Goal: Task Accomplishment & Management: Use online tool/utility

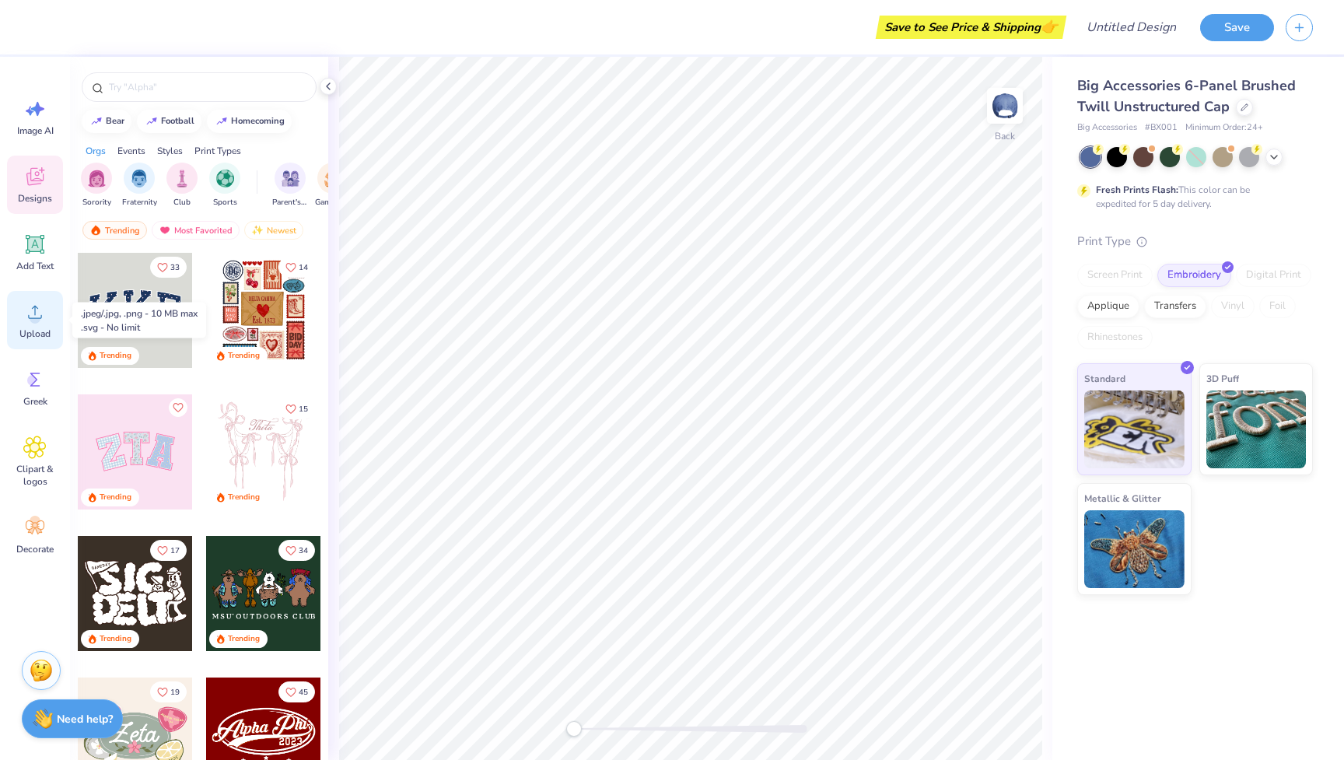
click at [40, 323] on icon at bounding box center [34, 311] width 23 height 23
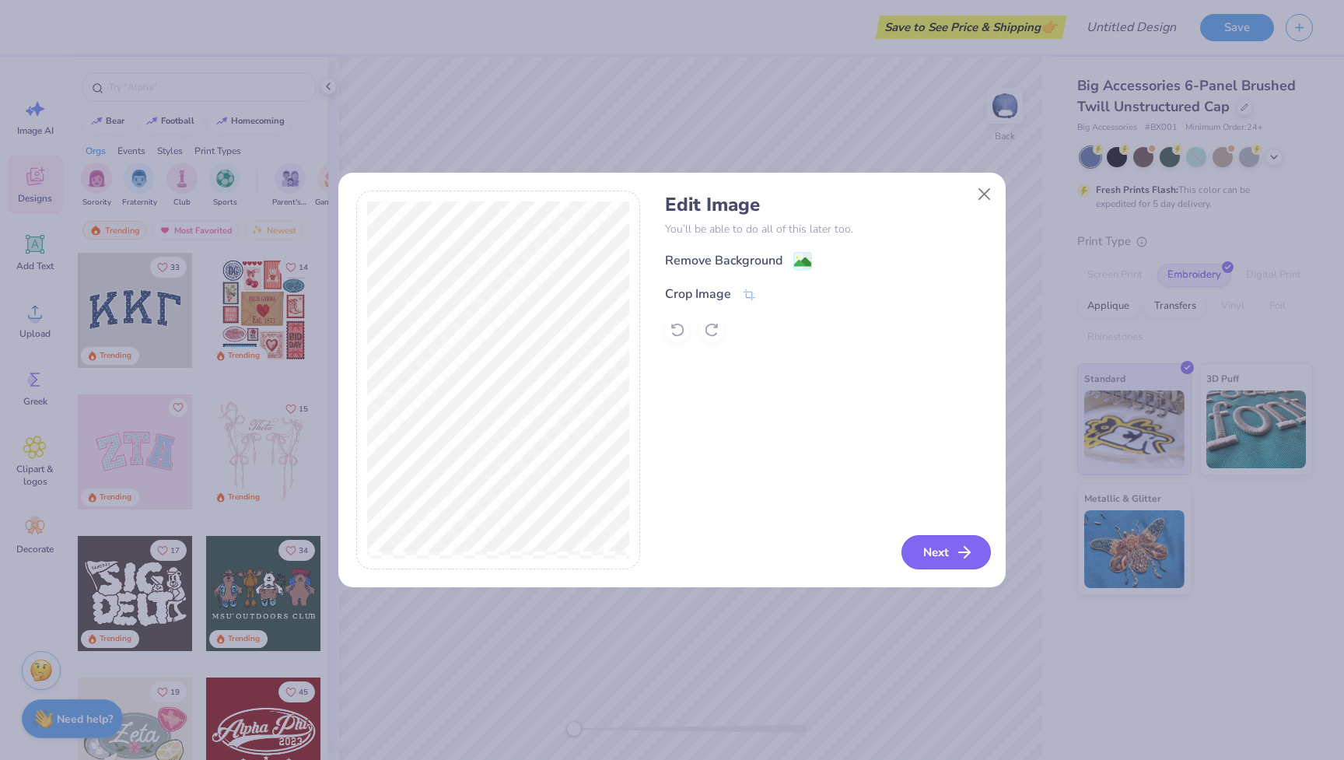
click at [946, 538] on button "Next" at bounding box center [946, 552] width 89 height 34
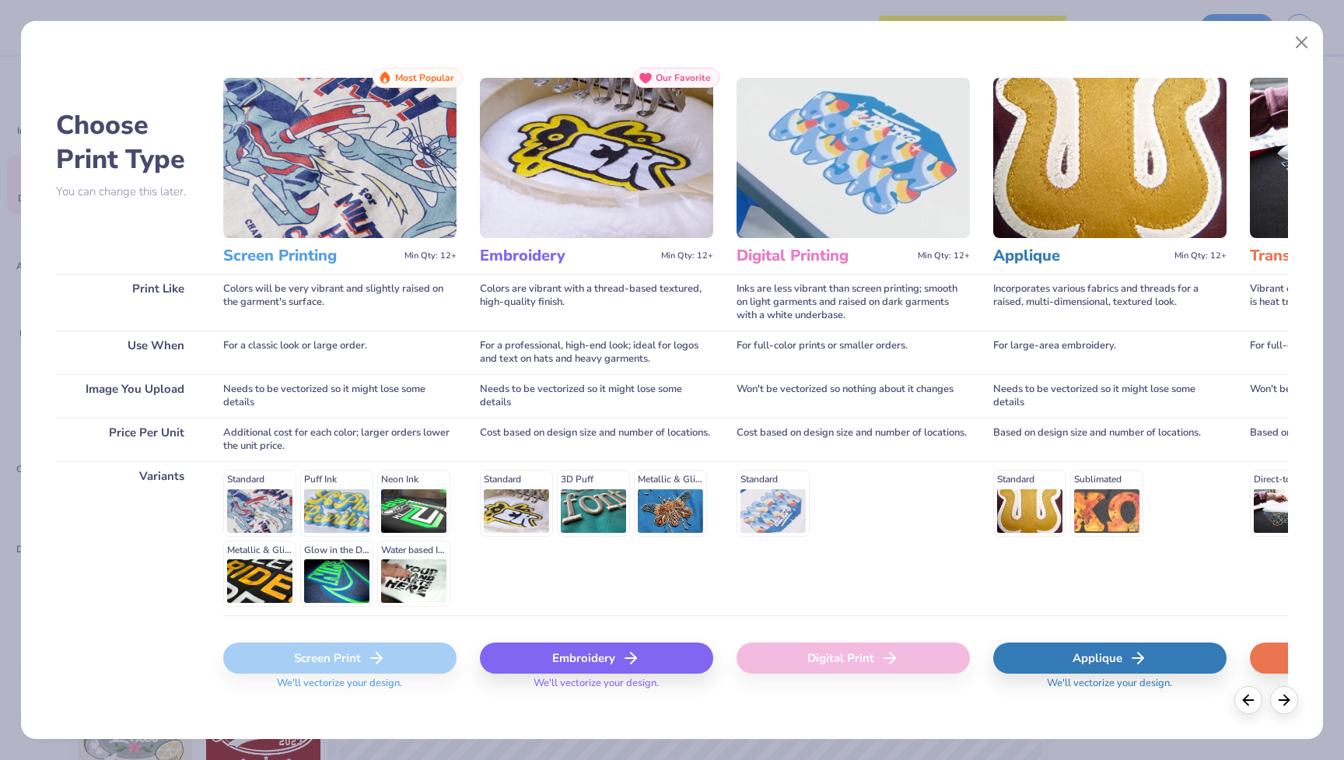
click at [653, 647] on div "Embroidery" at bounding box center [596, 658] width 233 height 31
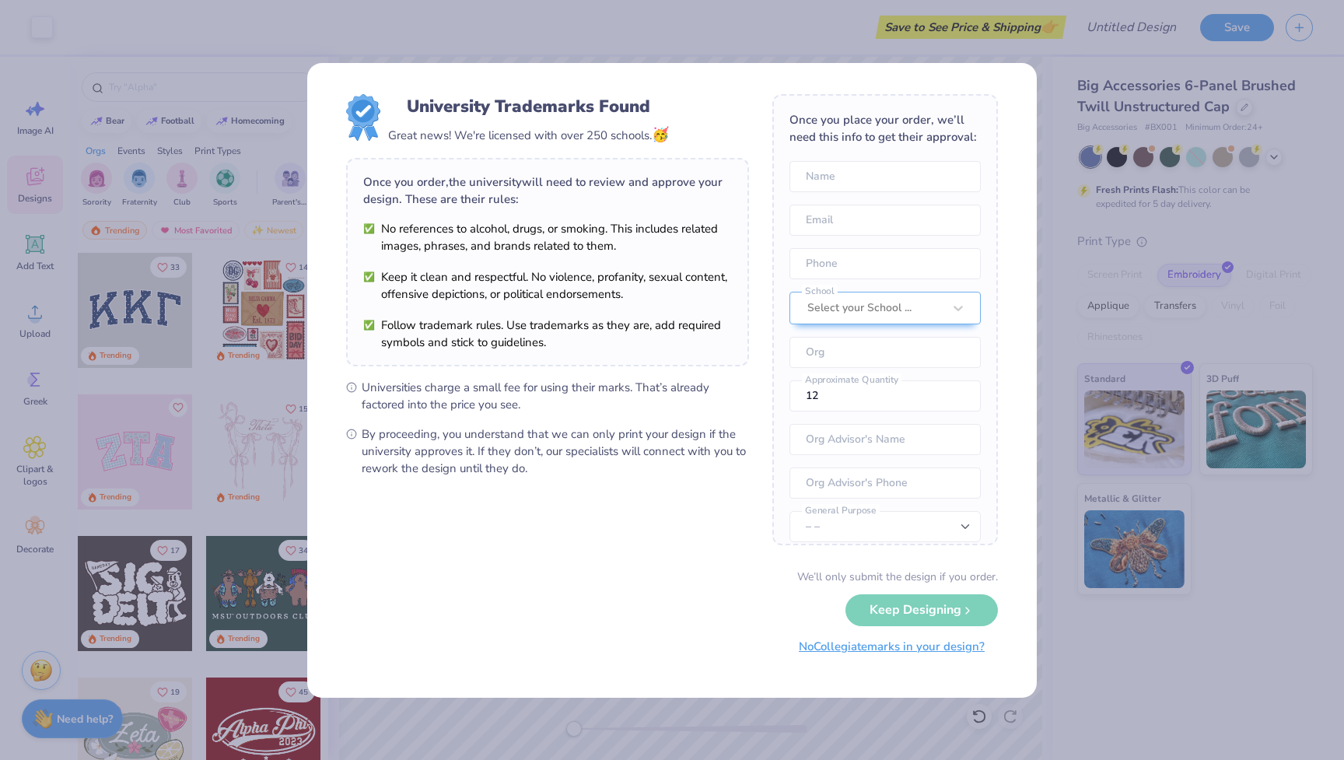
click at [937, 647] on button "No Collegiate marks in your design?" at bounding box center [892, 647] width 212 height 32
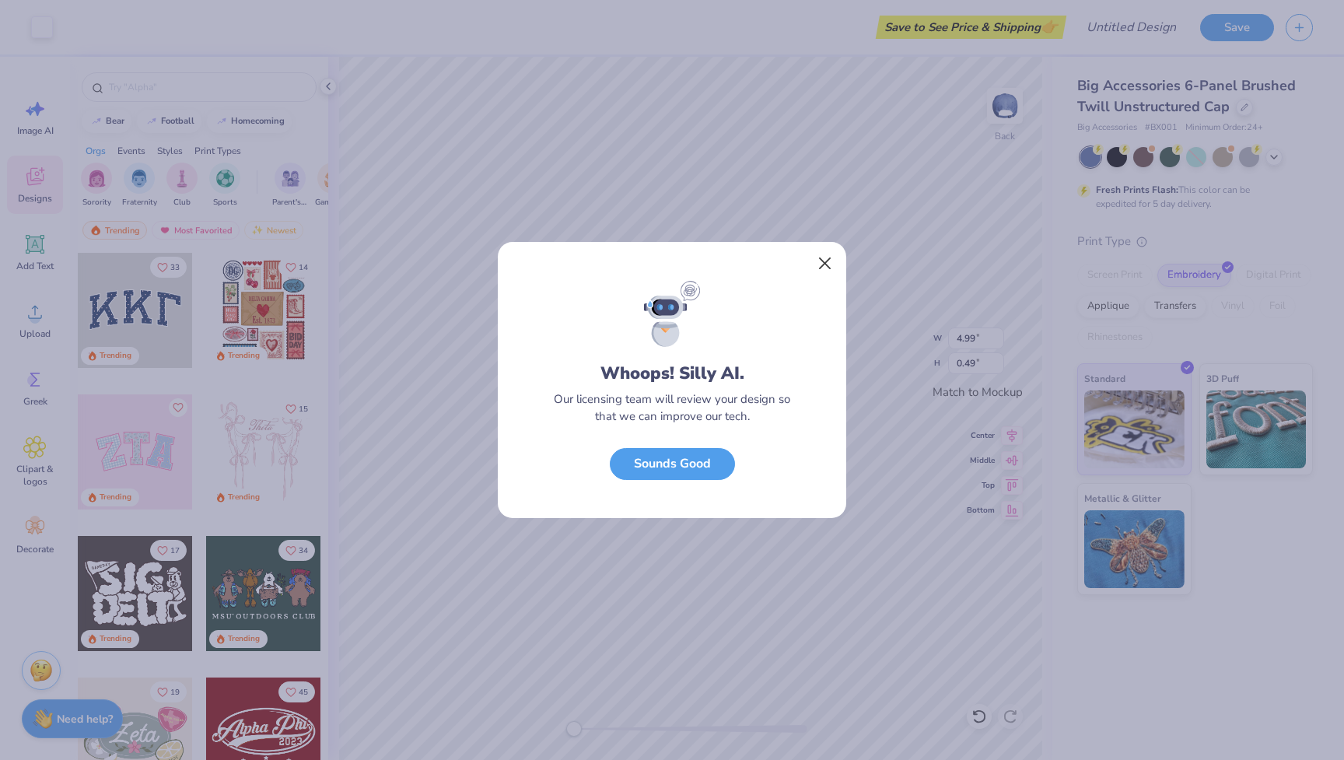
click at [823, 270] on button "Close" at bounding box center [826, 264] width 30 height 30
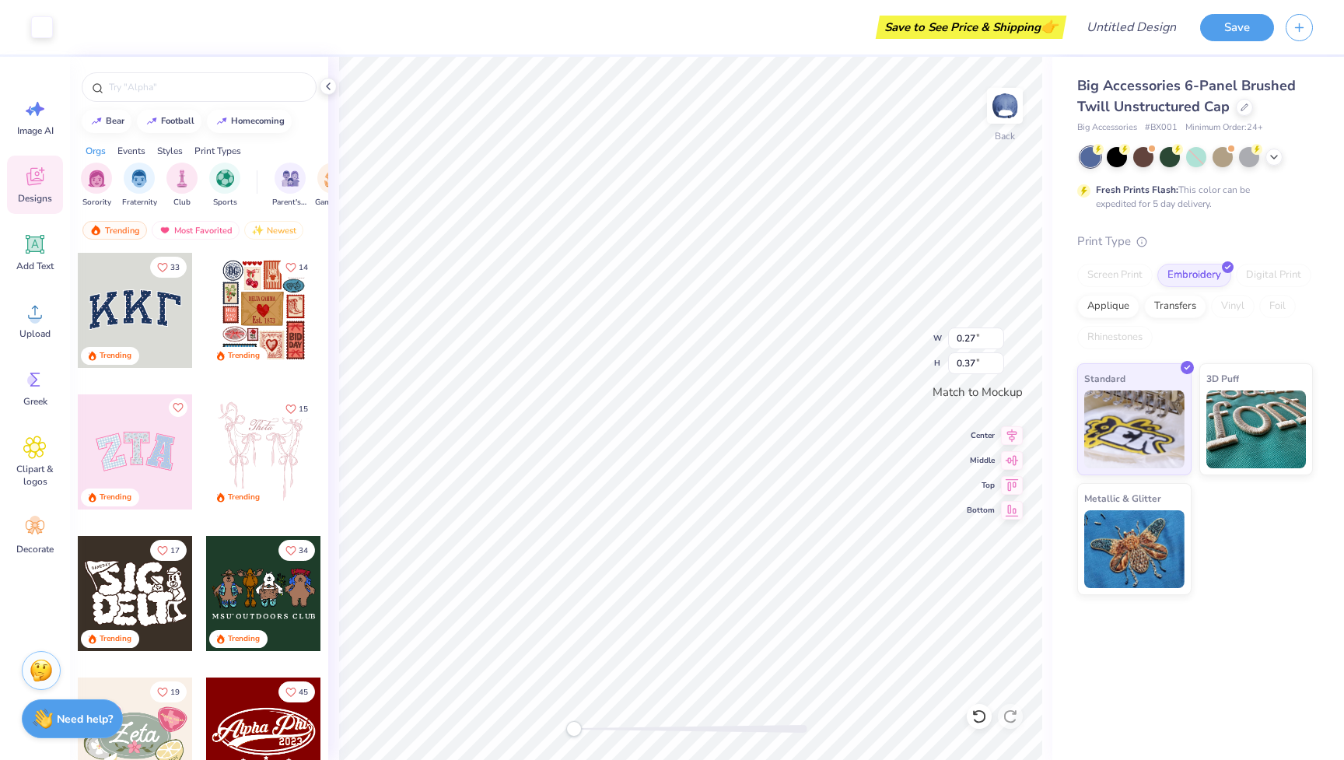
type input "0.25"
type input "0.36"
type input "0.30"
type input "0.48"
type input "0.25"
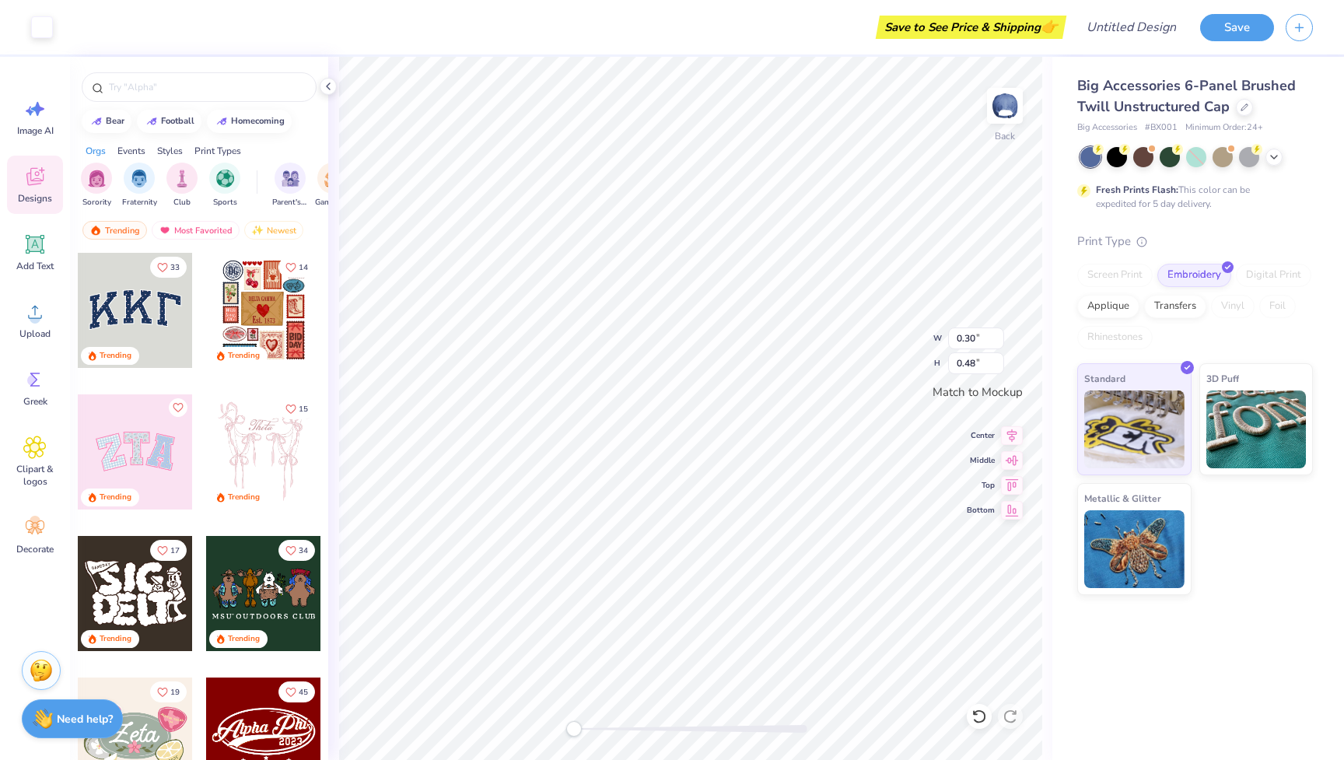
type input "0.37"
click at [33, 314] on circle at bounding box center [35, 318] width 11 height 11
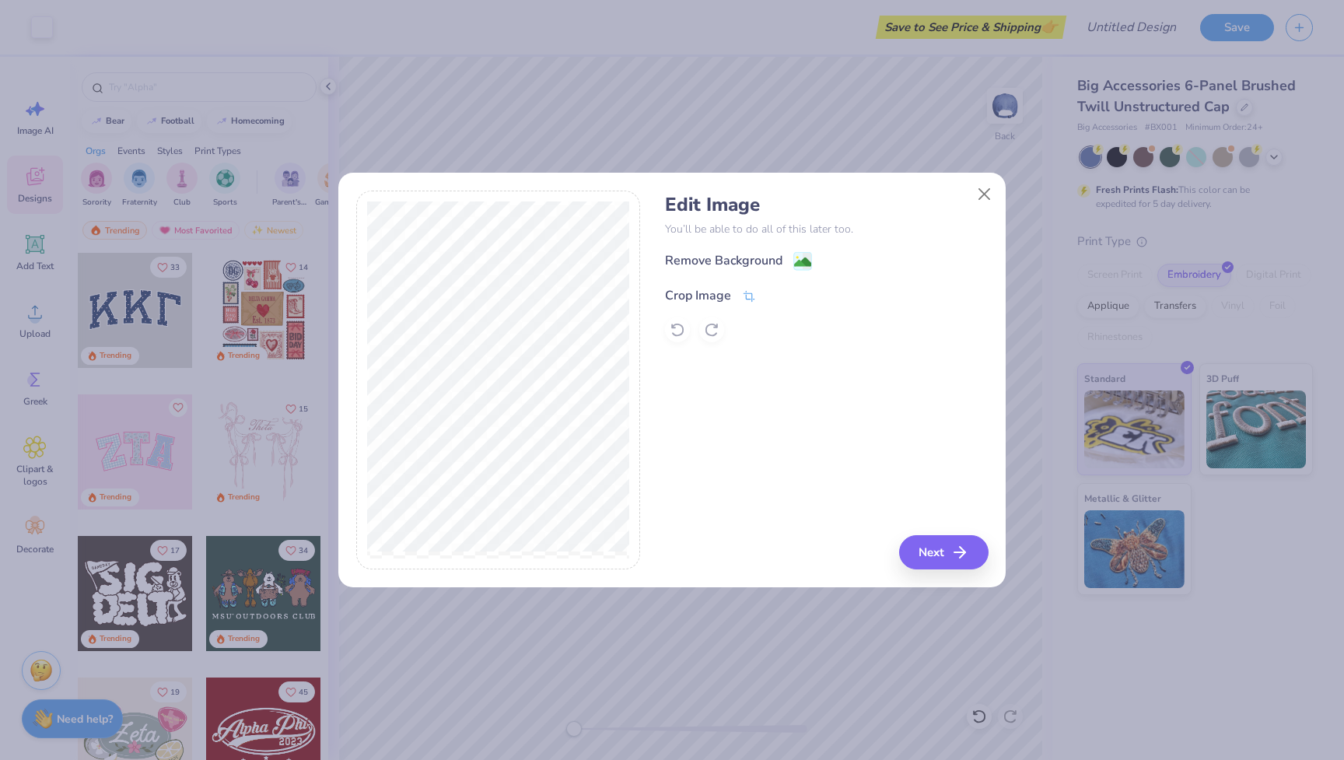
click at [752, 289] on span at bounding box center [749, 295] width 14 height 19
click at [918, 544] on div "Edit Image You’ll be able to do all of this later too. Remove Background Crop I…" at bounding box center [826, 381] width 323 height 380
click at [702, 404] on div "Edit Image You’ll be able to do all of this later too. Remove Background Crop I…" at bounding box center [826, 381] width 323 height 380
click at [928, 547] on div "Edit Image You’ll be able to do all of this later too. Remove Background Crop I…" at bounding box center [826, 381] width 323 height 380
click at [806, 264] on div "Remove Background Crop Image" at bounding box center [826, 296] width 323 height 91
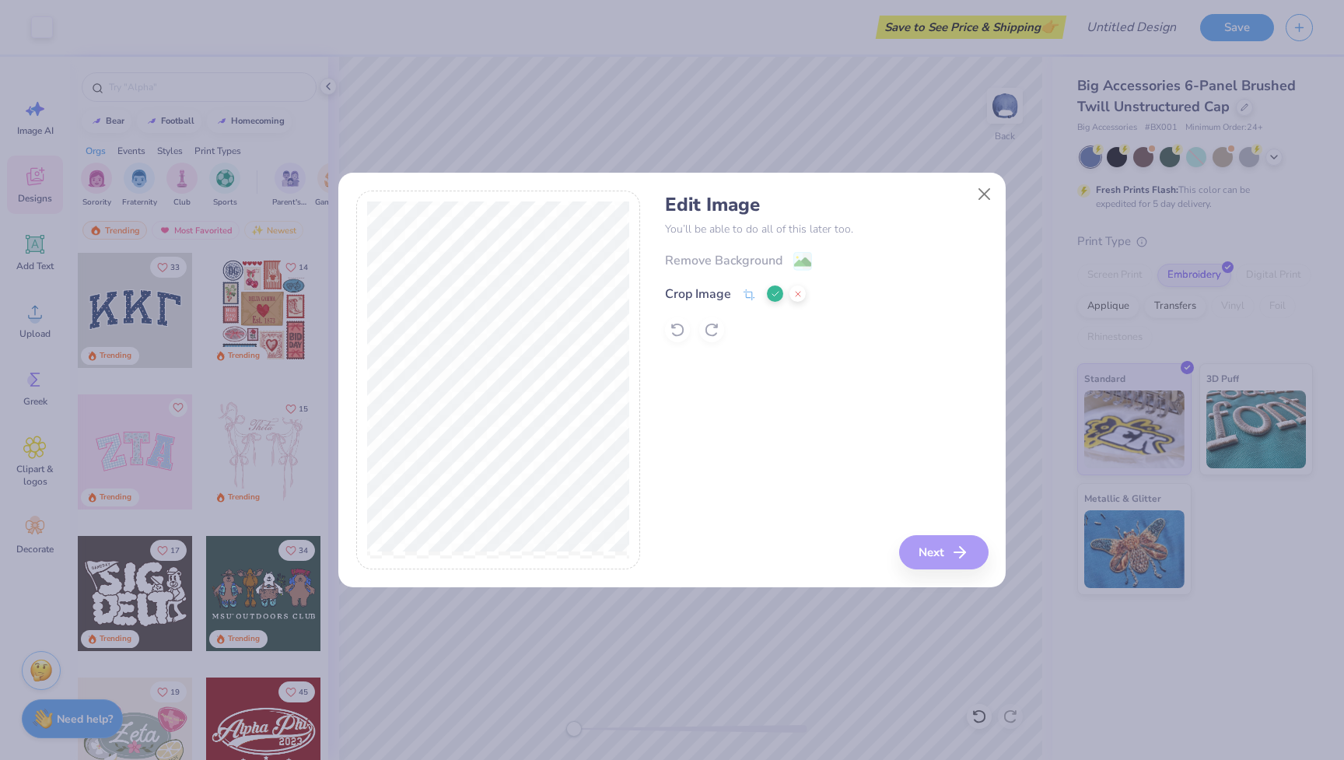
click at [776, 289] on icon at bounding box center [775, 293] width 9 height 9
click at [930, 555] on button "Next" at bounding box center [946, 552] width 89 height 34
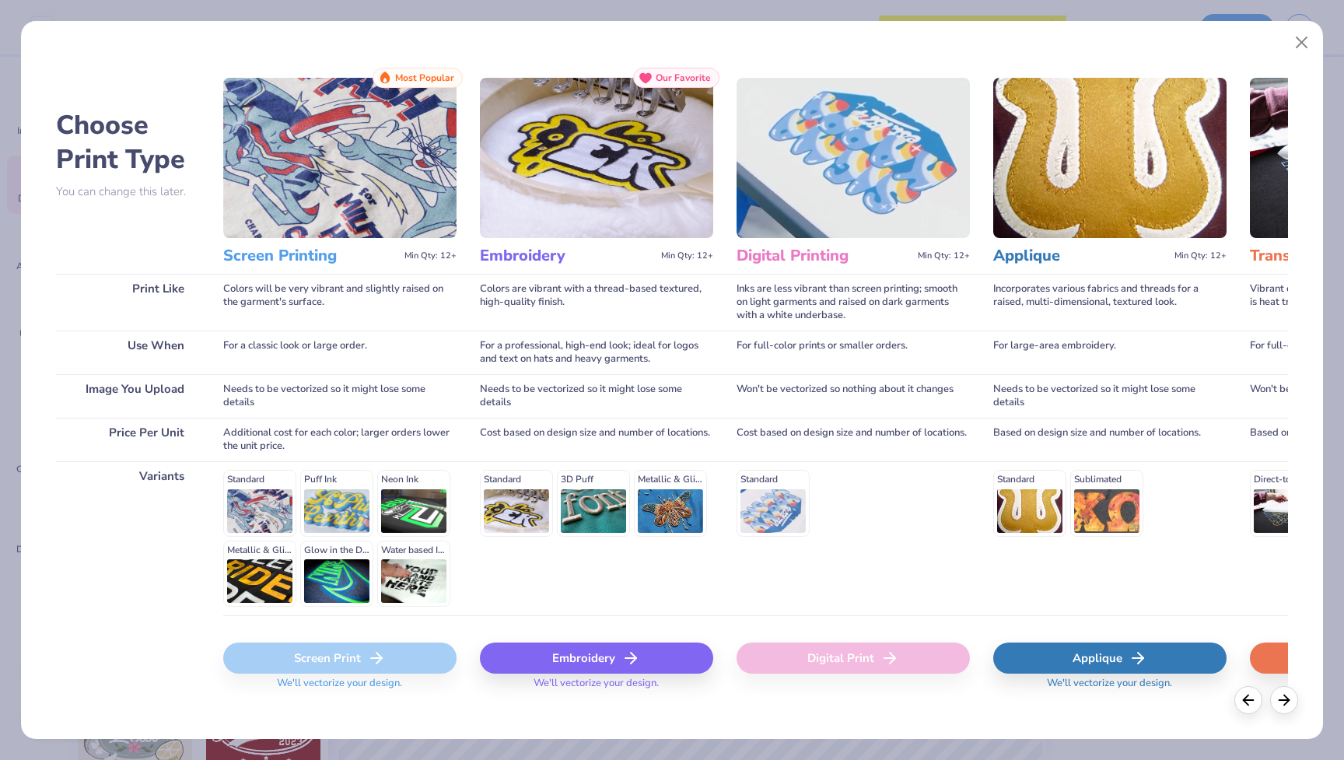
click at [632, 650] on icon at bounding box center [631, 658] width 19 height 19
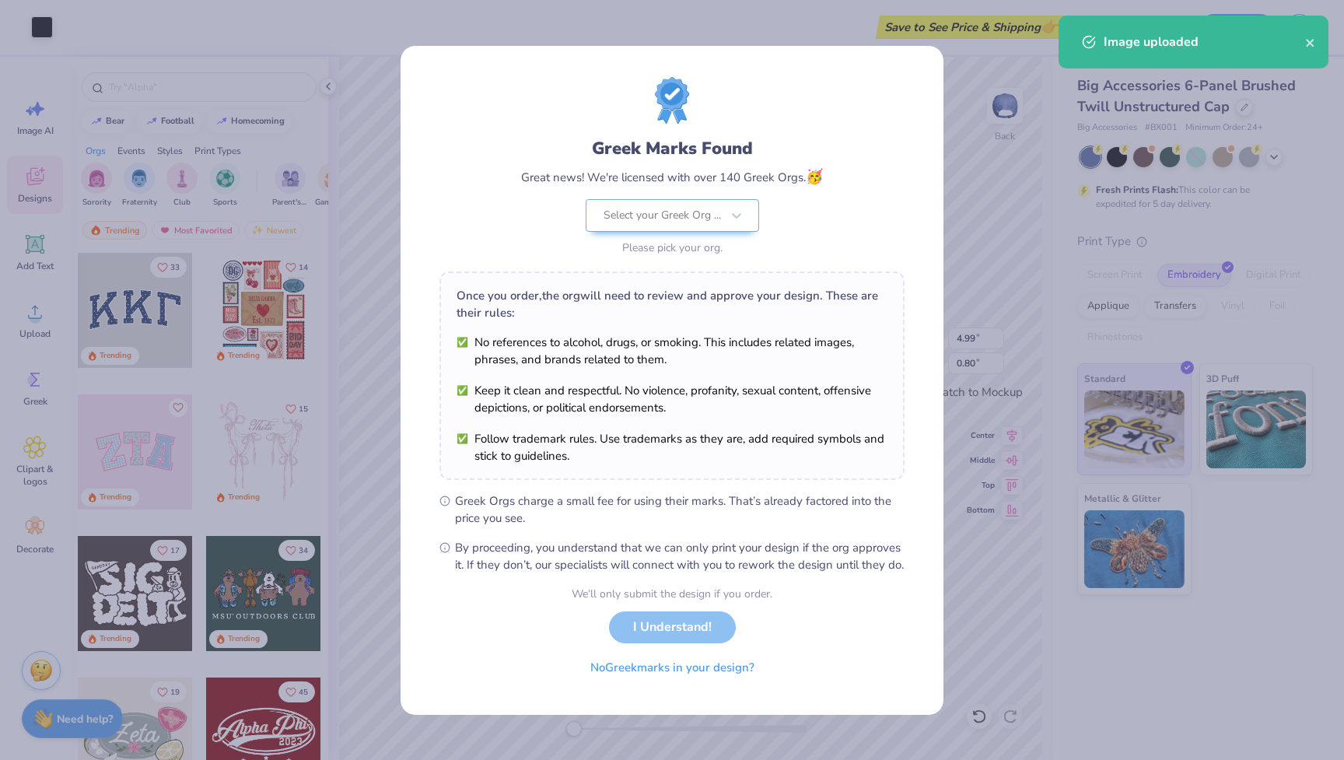
click at [828, 322] on body "Art colors Save to See Price & Shipping 👉 Design Title Save Image AI Designs Ad…" at bounding box center [672, 380] width 1344 height 760
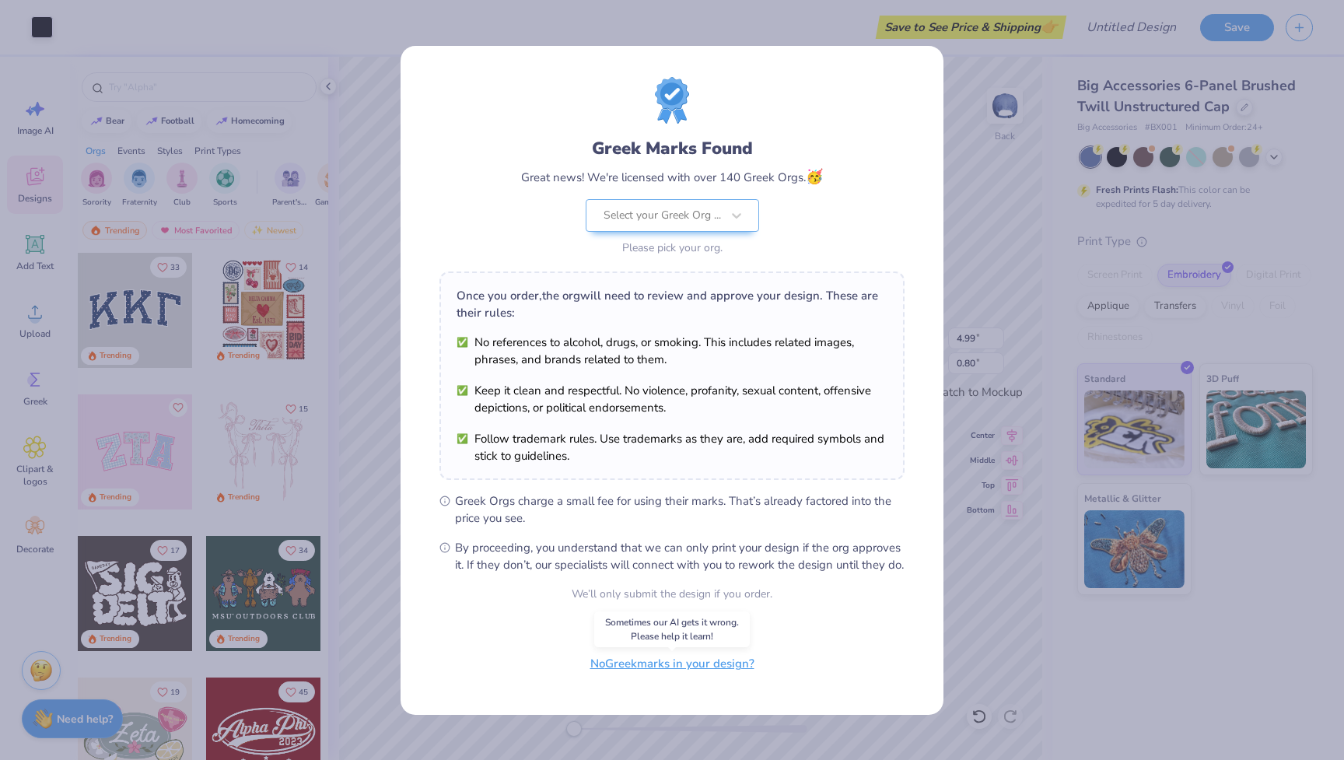
click at [709, 677] on button "No Greek marks in your design?" at bounding box center [672, 664] width 191 height 32
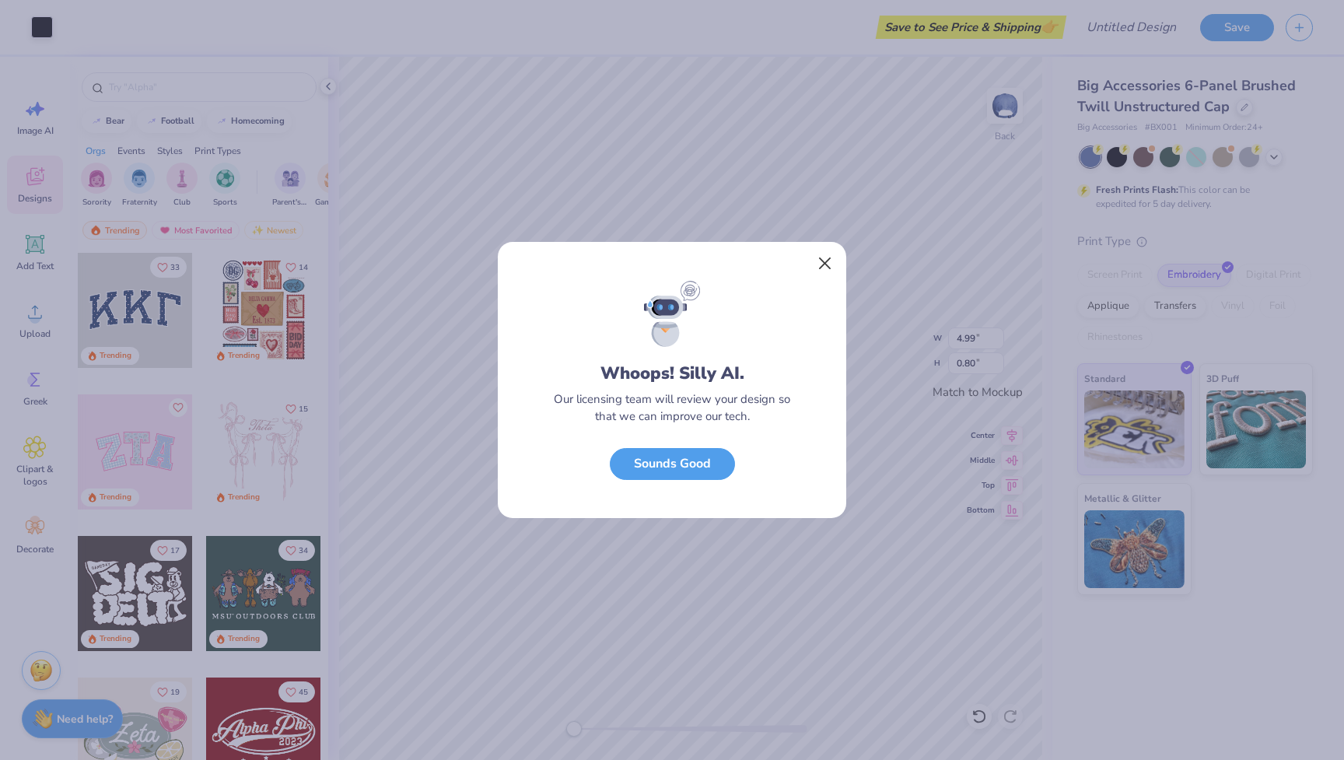
click at [823, 268] on button "Close" at bounding box center [826, 264] width 30 height 30
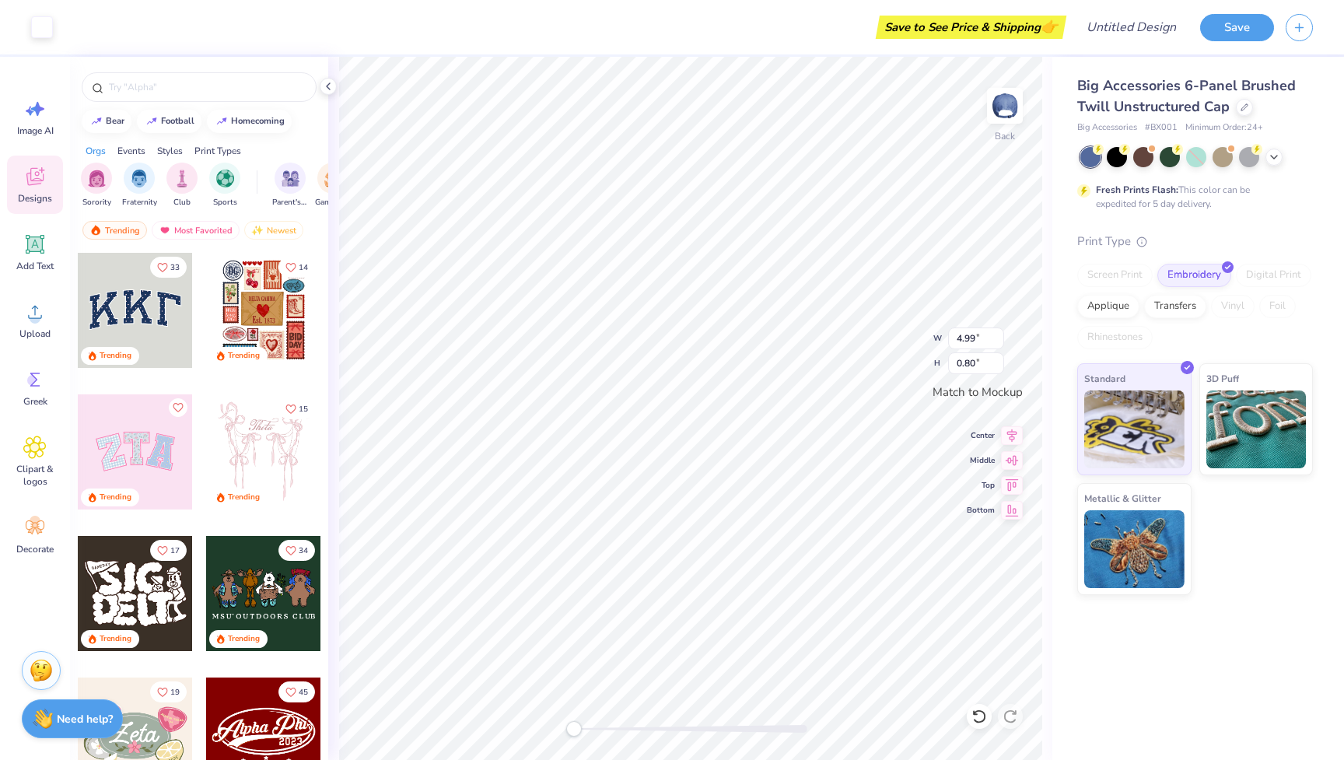
type input "0.45"
type input "0.36"
type input "0.07"
type input "4.78"
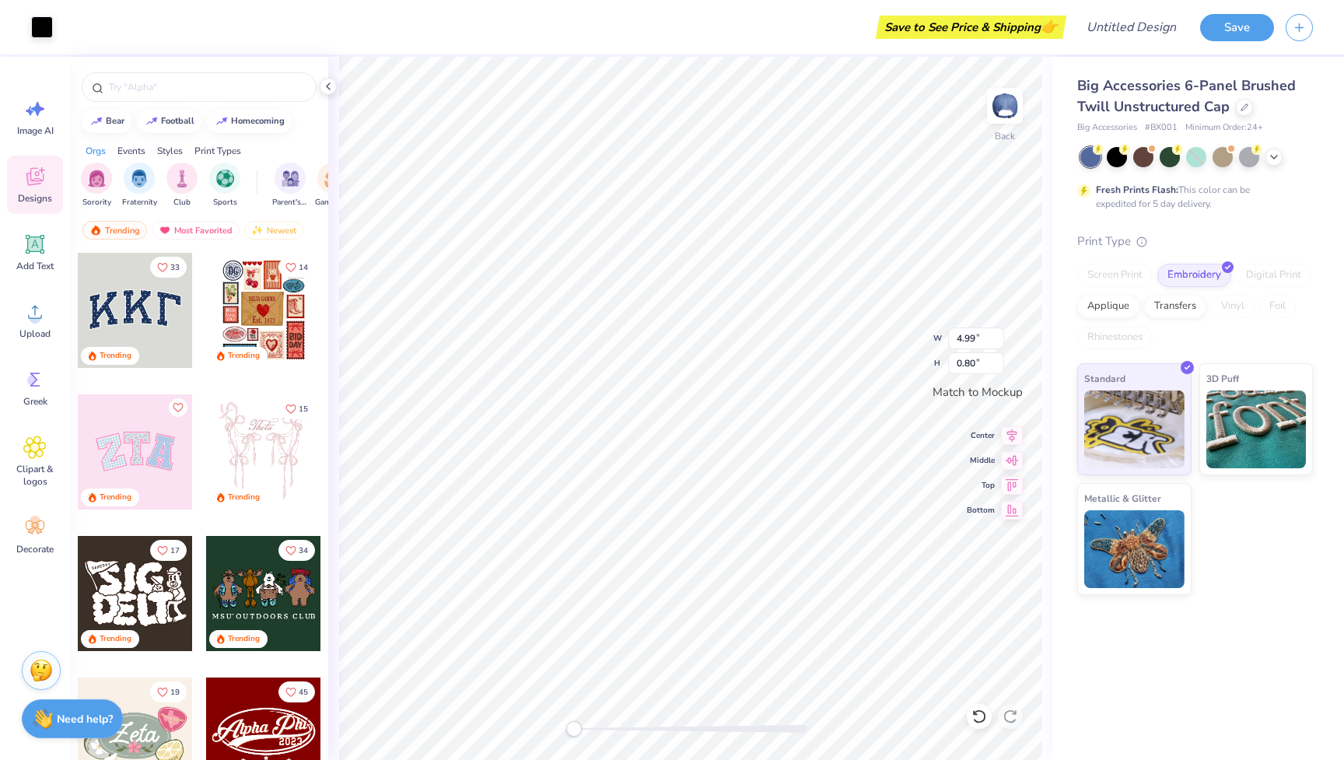
type input "0.77"
click at [1233, 413] on img at bounding box center [1257, 427] width 100 height 78
click at [1158, 431] on img at bounding box center [1134, 427] width 100 height 78
click at [998, 369] on input "0.76" at bounding box center [976, 363] width 56 height 22
type input "0.75"
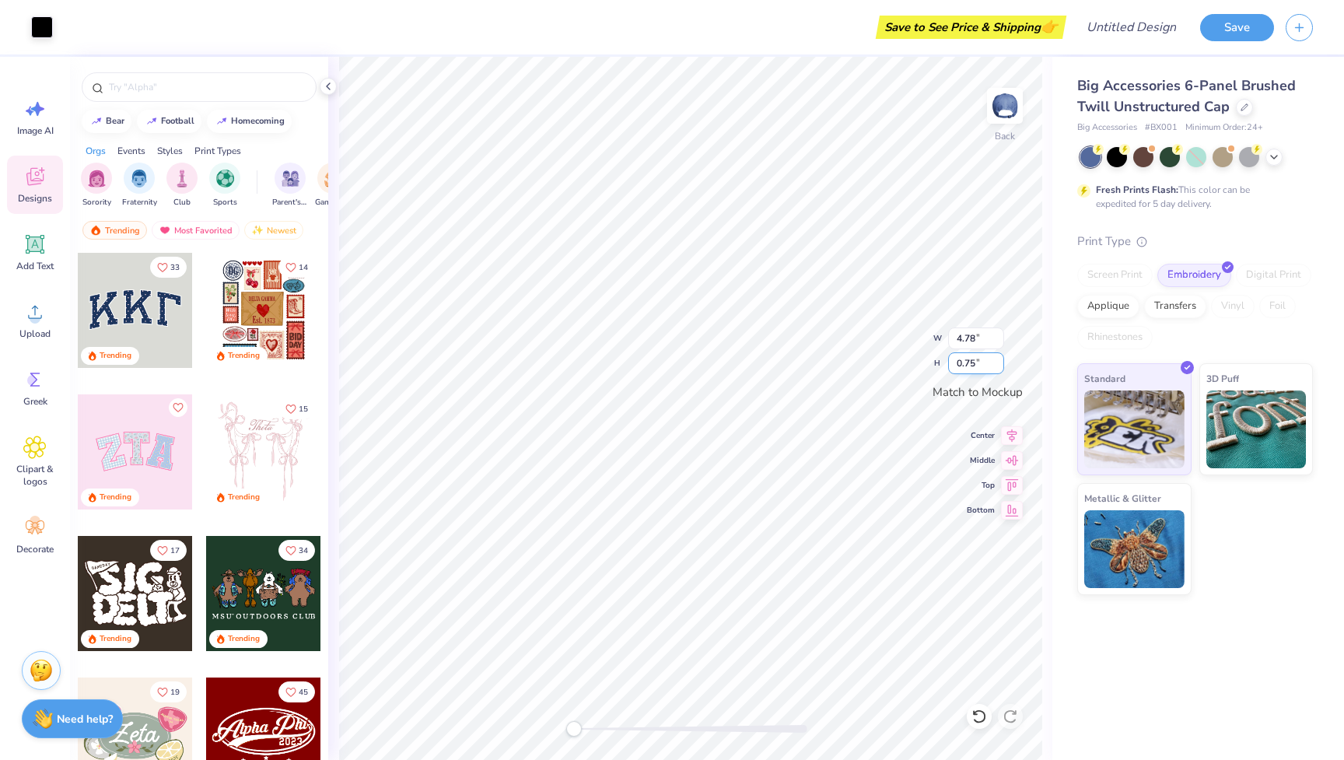
click at [998, 369] on input "0.75" at bounding box center [976, 363] width 56 height 22
click at [998, 342] on input "4.77" at bounding box center [976, 339] width 56 height 22
click at [998, 342] on input "4.76" at bounding box center [976, 339] width 56 height 22
type input "4.75"
click at [998, 342] on input "4.75" at bounding box center [976, 339] width 56 height 22
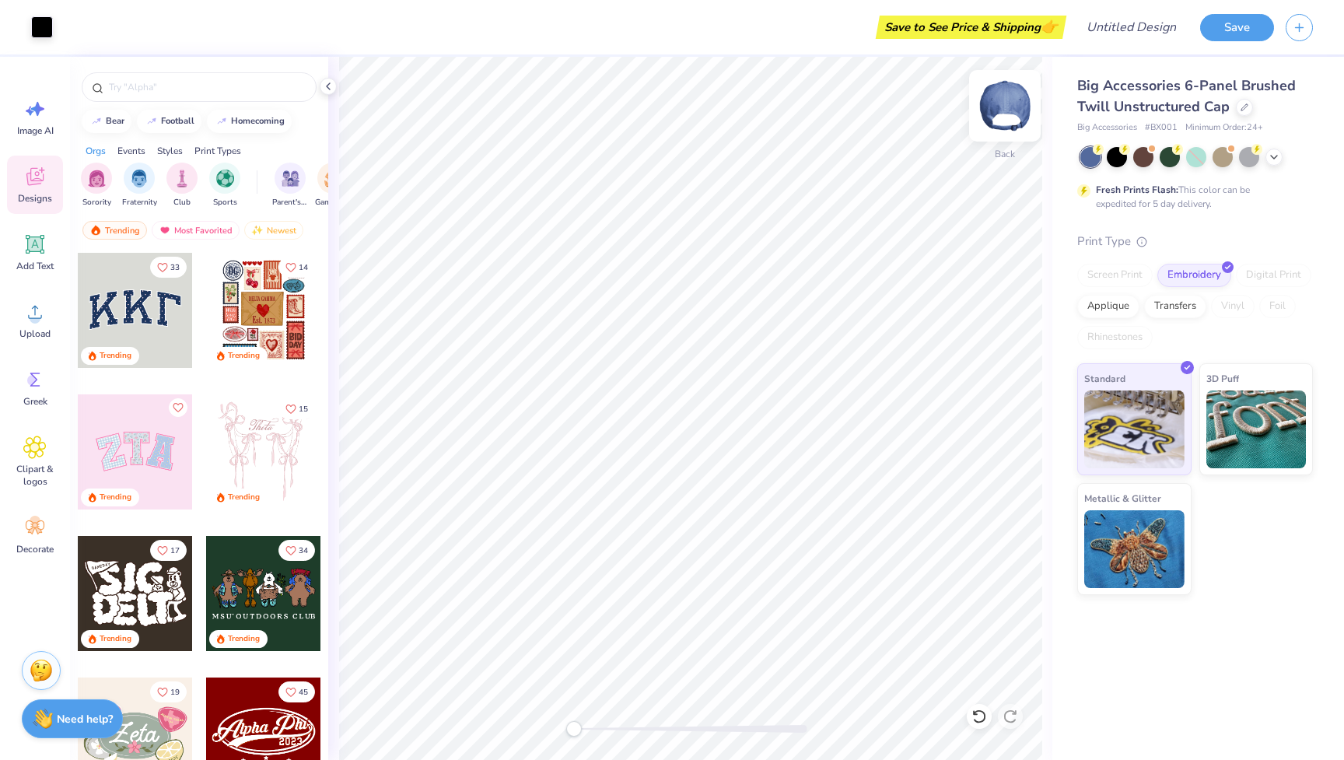
click at [1004, 115] on img at bounding box center [1005, 106] width 62 height 62
click at [1007, 92] on img at bounding box center [1005, 106] width 62 height 62
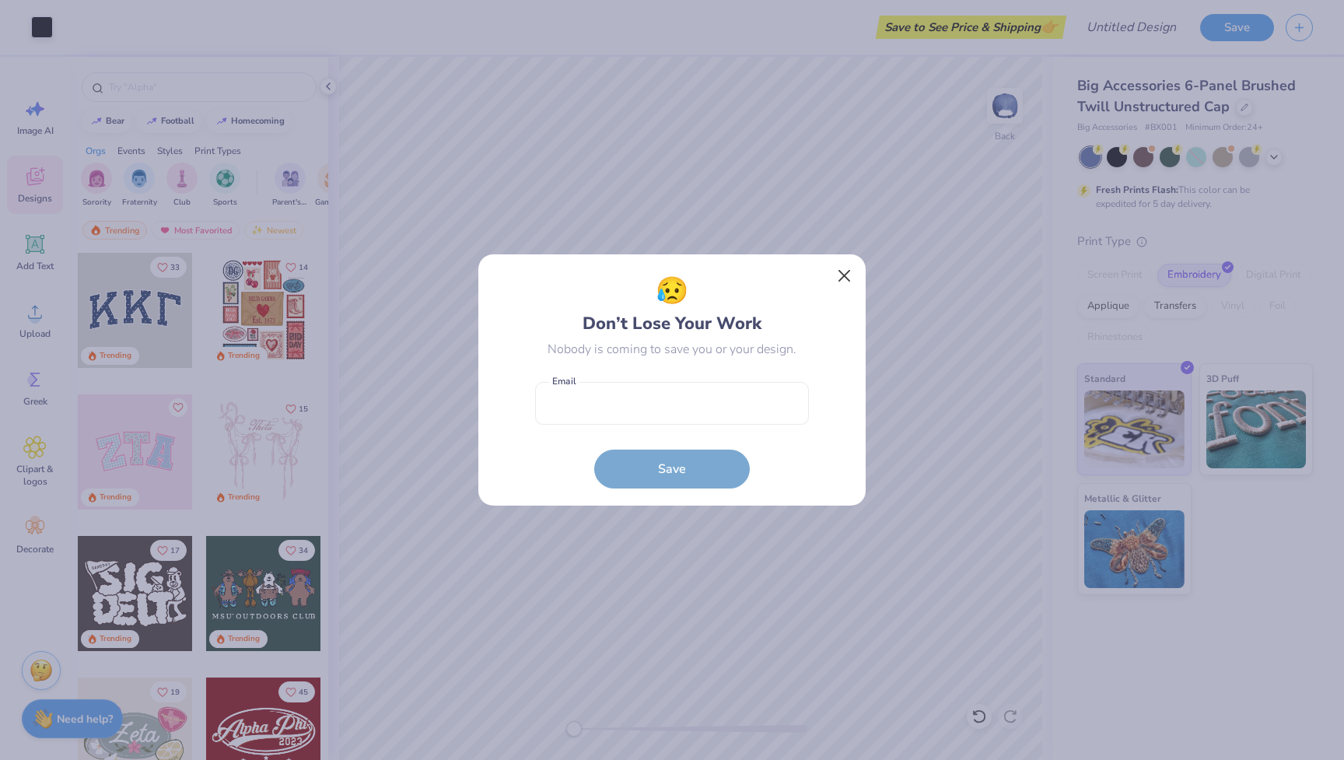
click at [848, 279] on button "Close" at bounding box center [845, 276] width 30 height 30
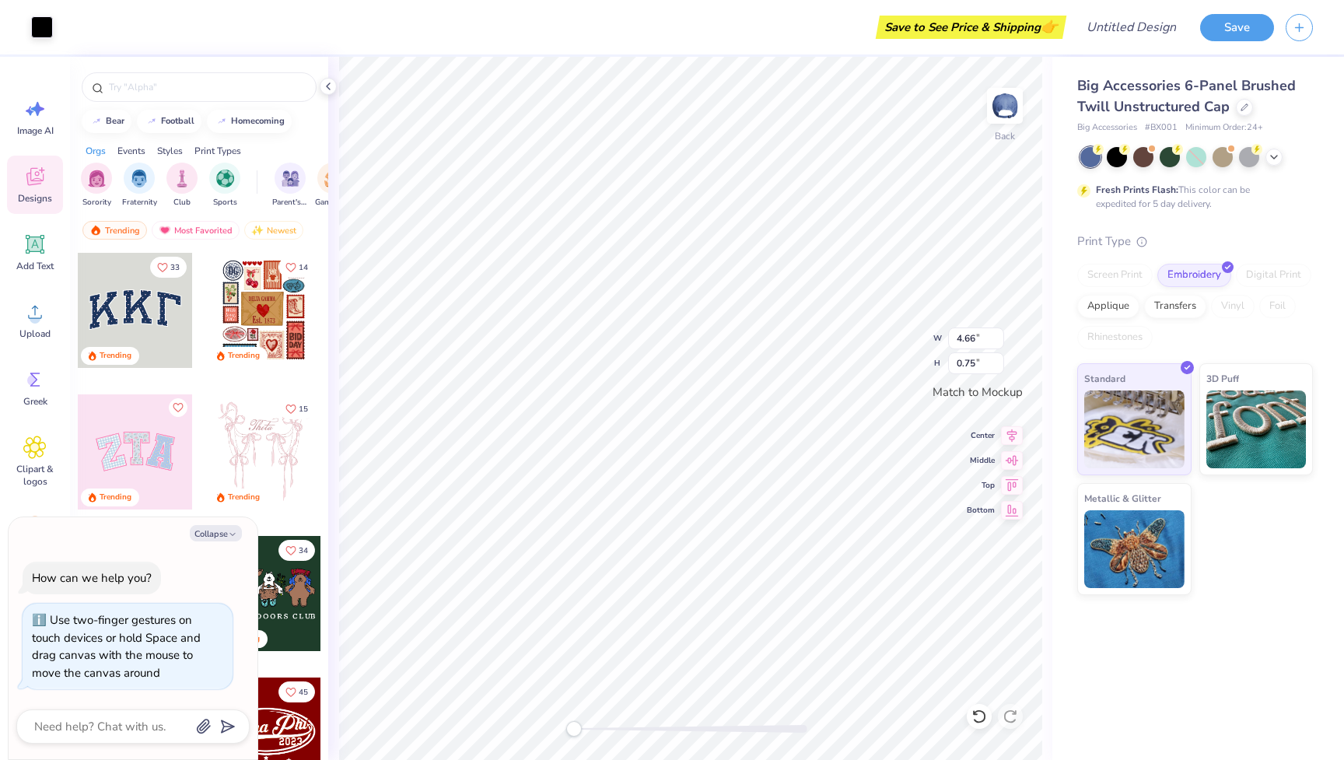
click at [573, 724] on div "Accessibility label" at bounding box center [574, 729] width 16 height 16
click at [1147, 26] on input "Design Title" at bounding box center [1112, 27] width 152 height 31
click at [1182, 191] on div "Fresh Prints Flash: This color can be expedited for 5 day delivery." at bounding box center [1191, 197] width 191 height 28
click at [1275, 163] on div at bounding box center [1197, 157] width 233 height 20
click at [1251, 157] on div at bounding box center [1249, 155] width 20 height 20
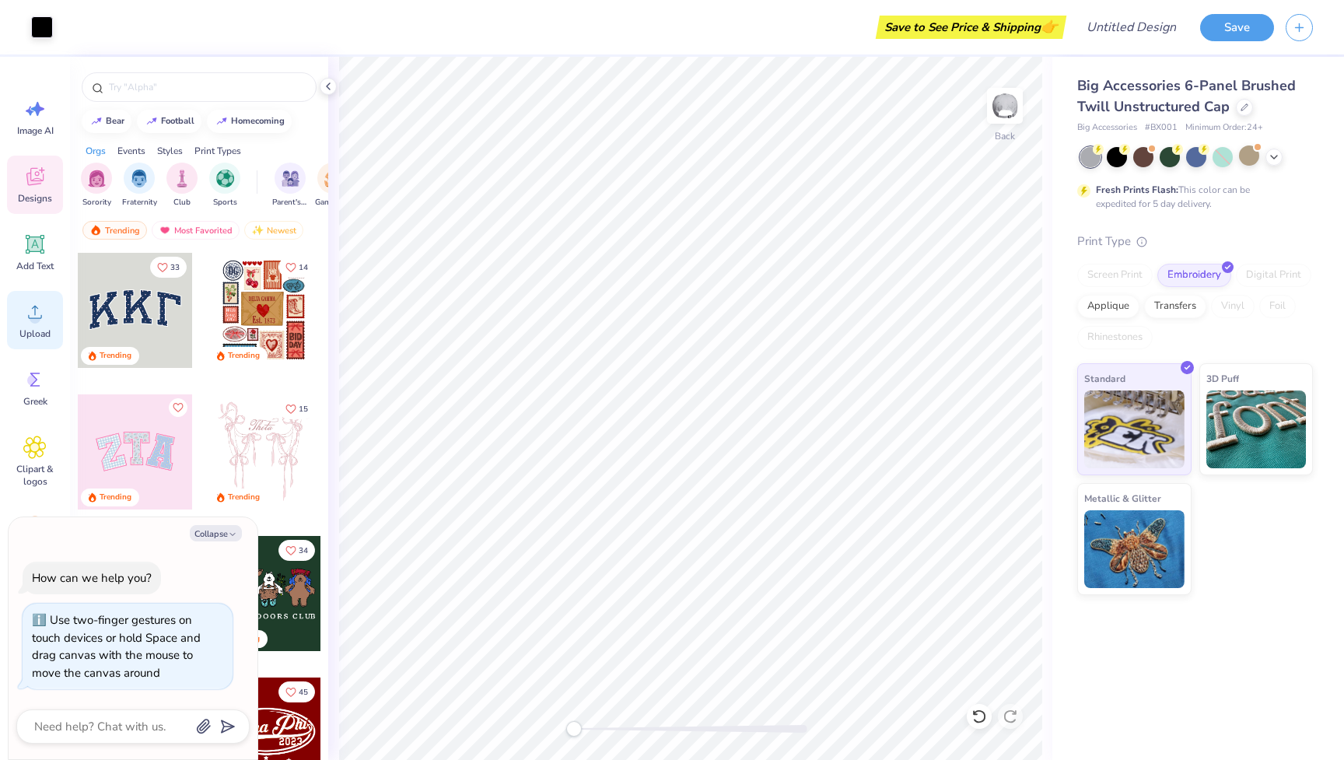
click at [35, 310] on icon at bounding box center [35, 312] width 14 height 13
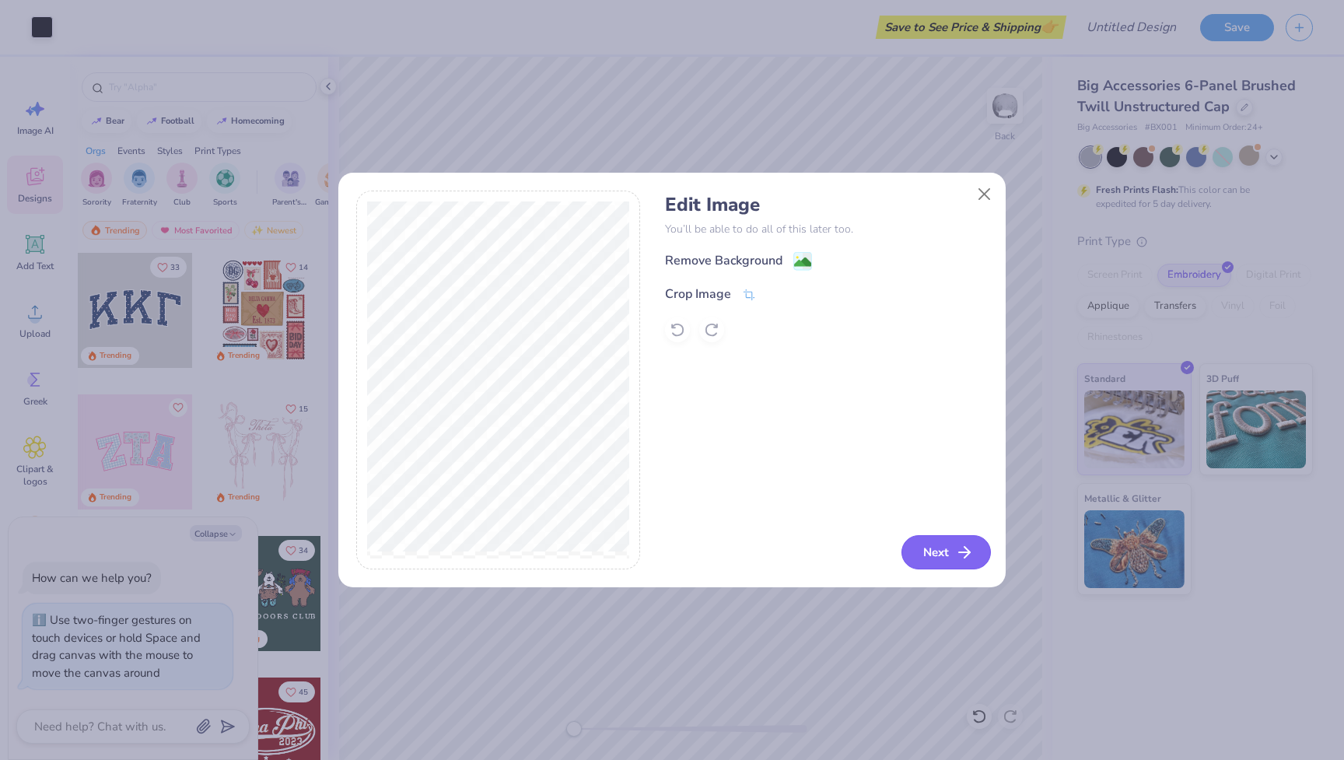
click at [916, 549] on button "Next" at bounding box center [946, 552] width 89 height 34
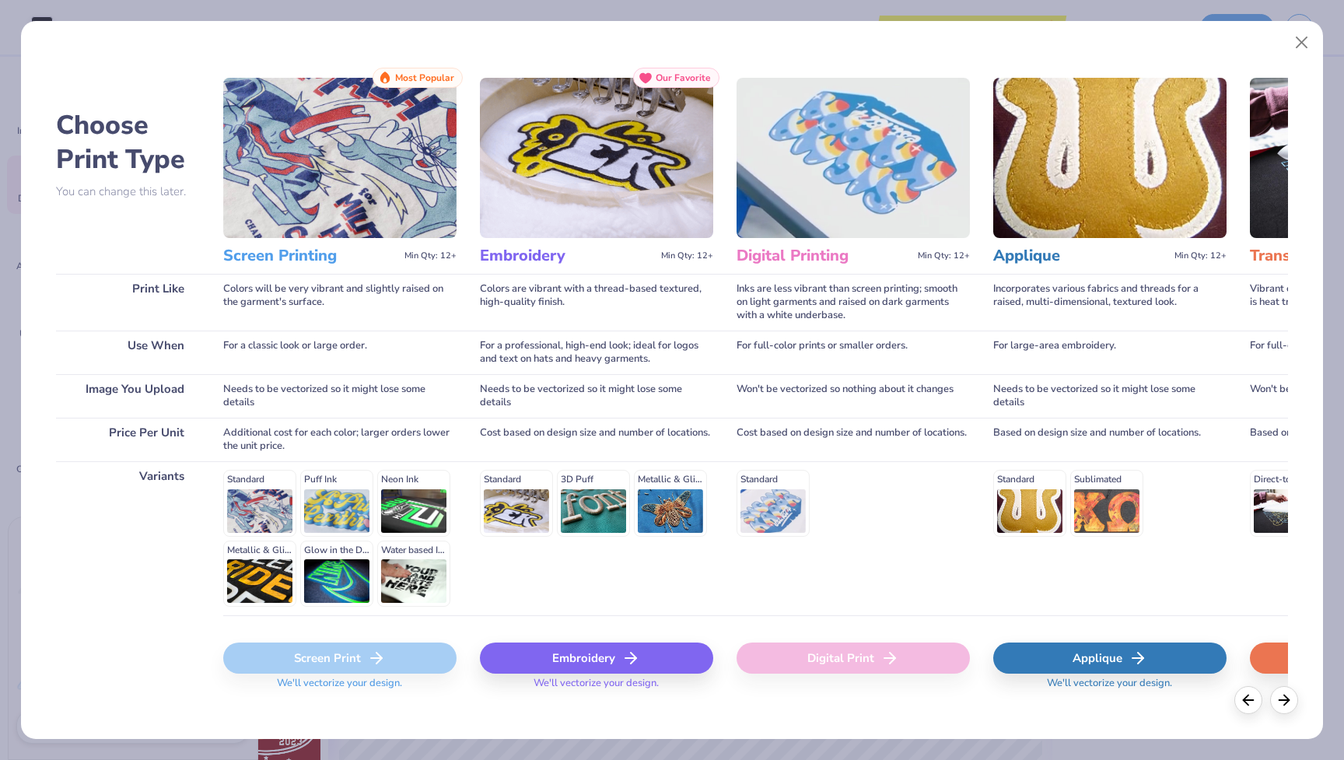
click at [546, 662] on div "Embroidery" at bounding box center [596, 658] width 233 height 31
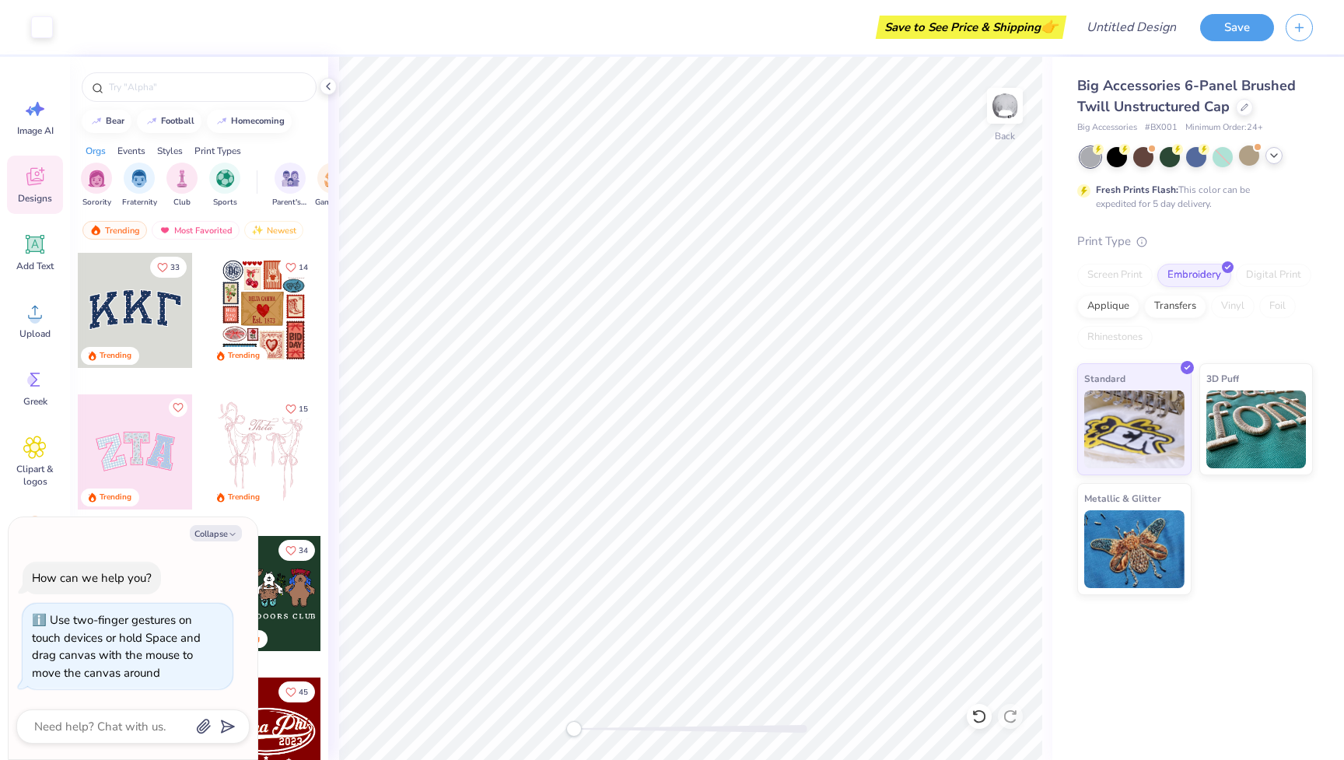
click at [1275, 157] on icon at bounding box center [1274, 155] width 12 height 12
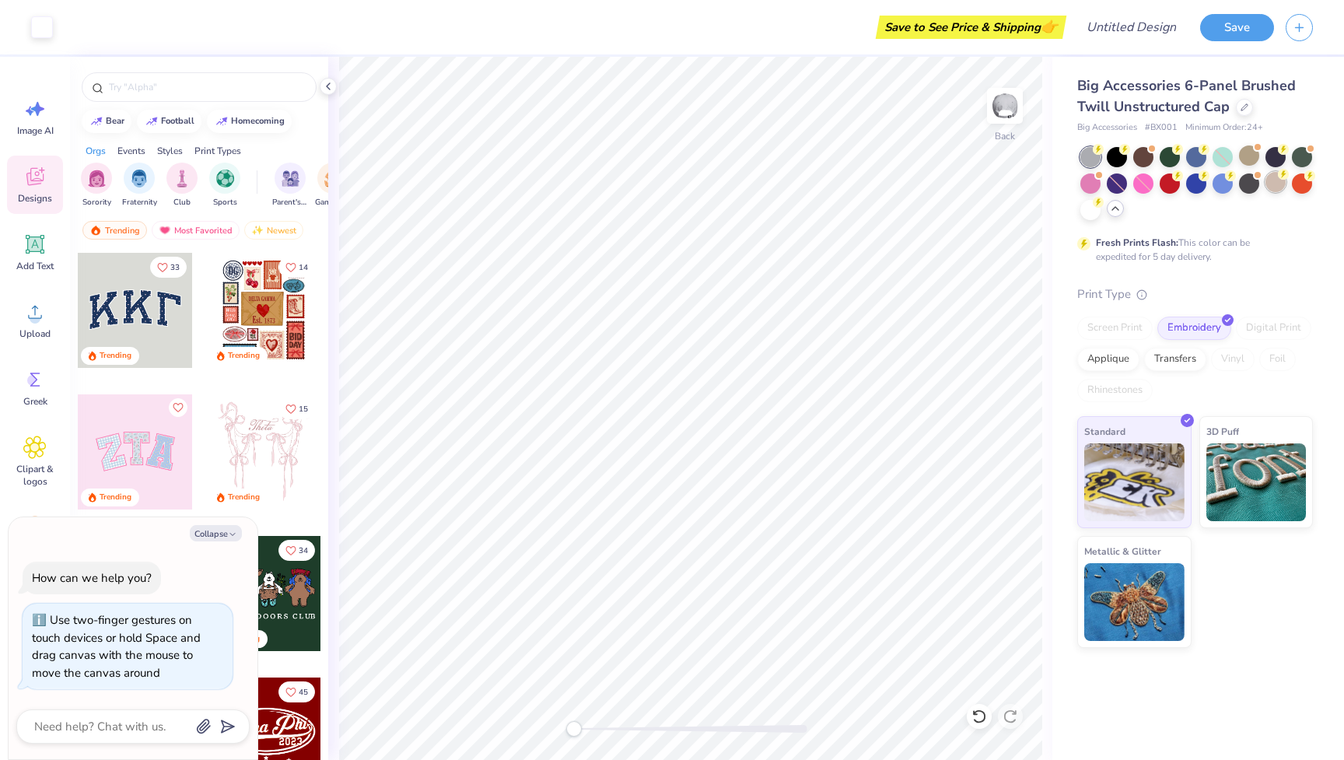
click at [1272, 191] on div at bounding box center [1276, 182] width 20 height 20
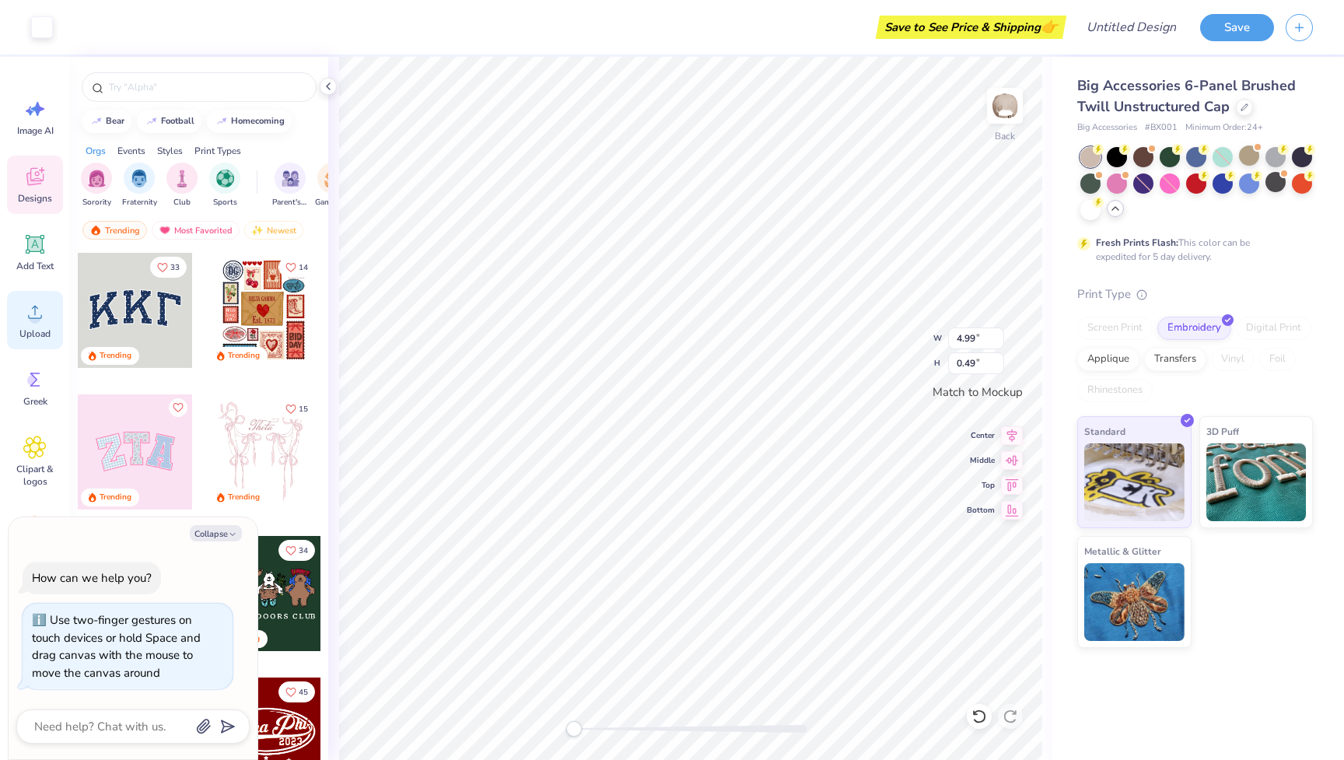
click at [26, 318] on icon at bounding box center [34, 311] width 23 height 23
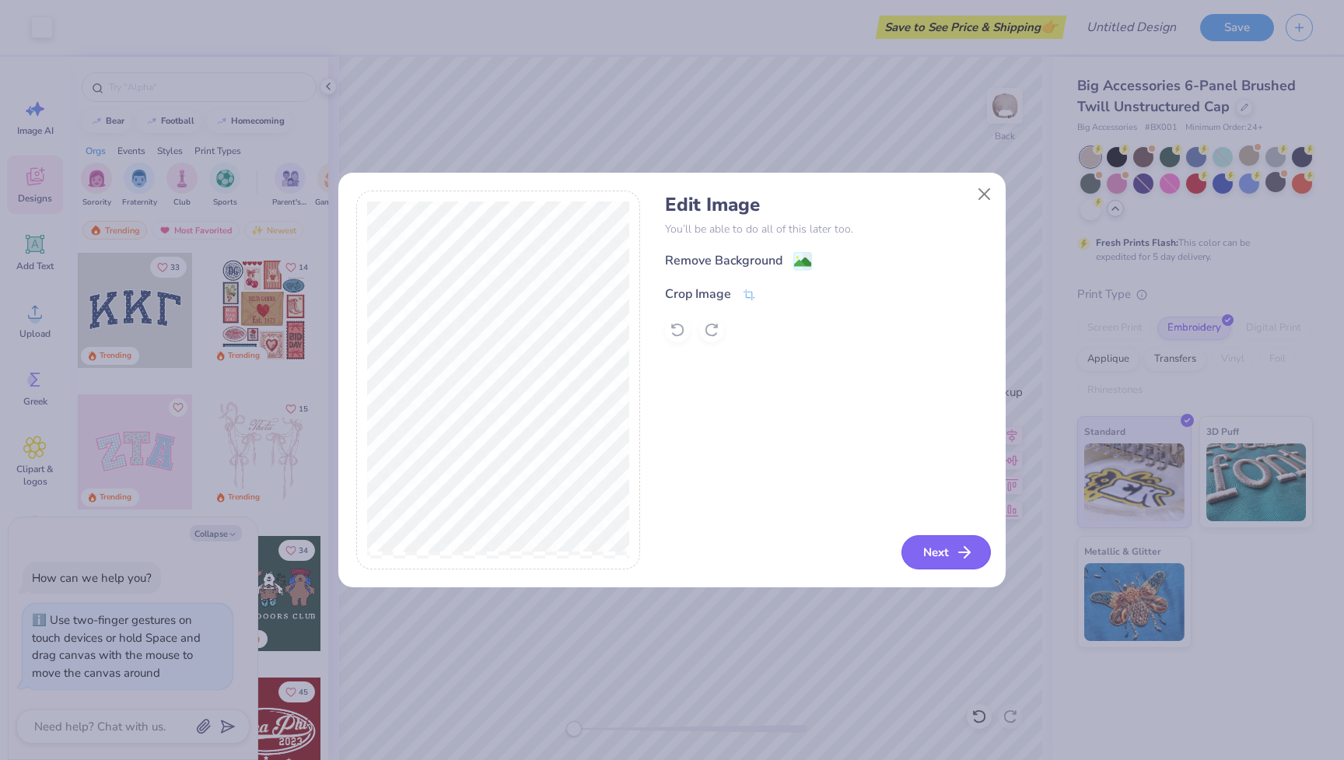
click at [937, 565] on button "Next" at bounding box center [946, 552] width 89 height 34
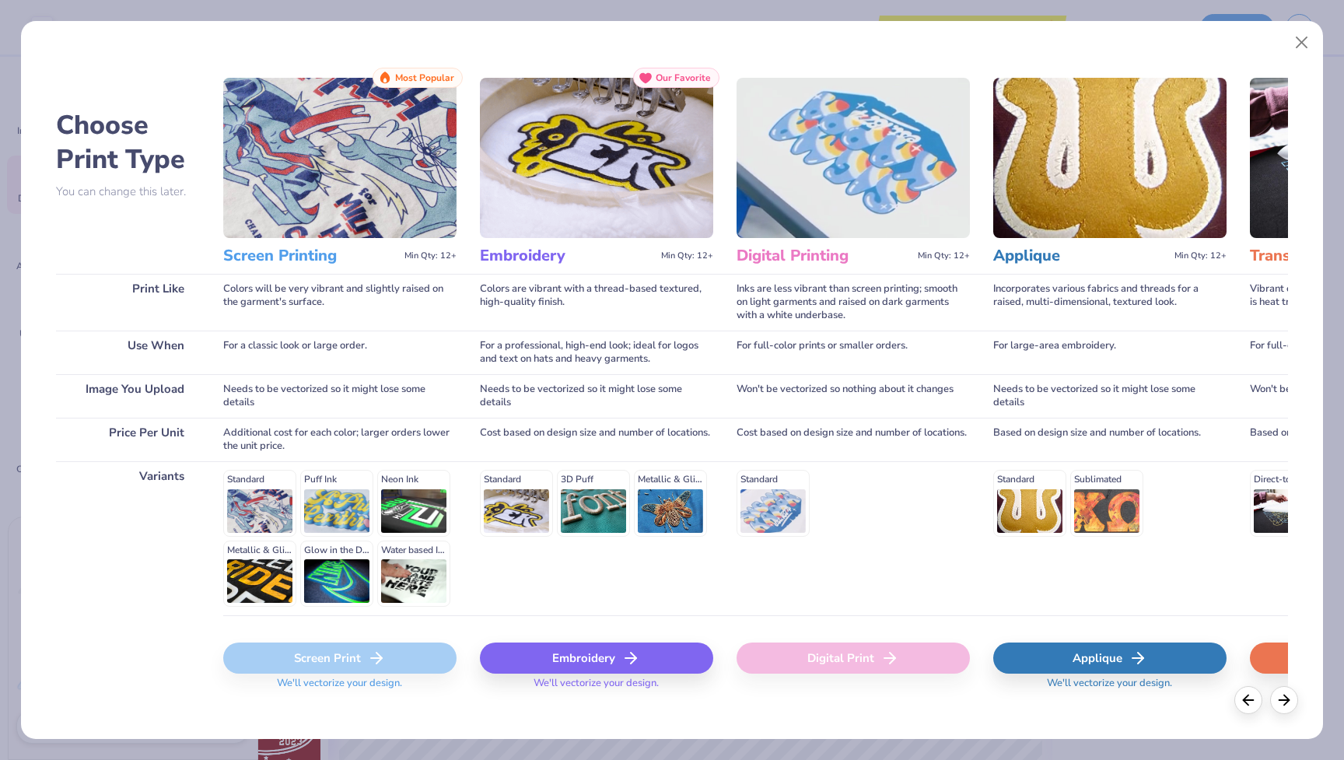
click at [573, 656] on div "Embroidery" at bounding box center [596, 658] width 233 height 31
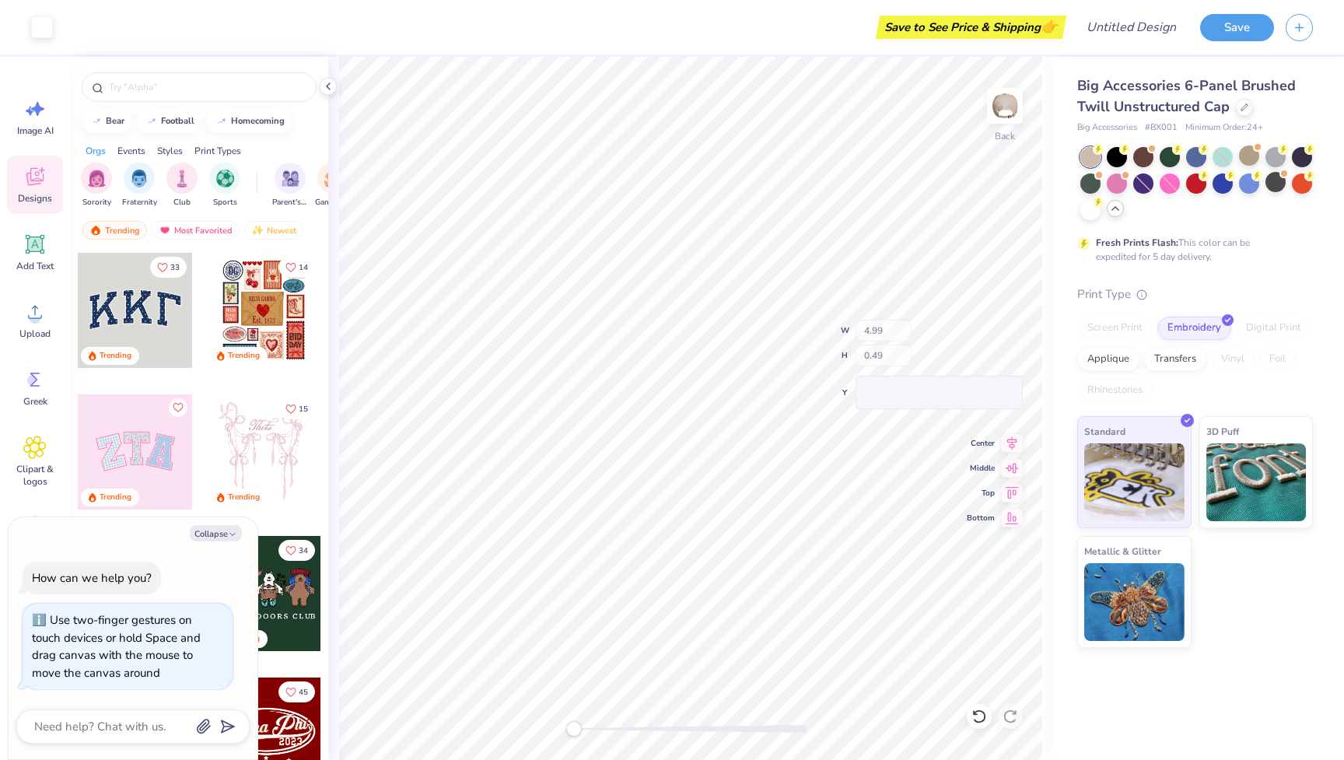
type textarea "x"
click at [1141, 28] on input "Design Title" at bounding box center [1112, 27] width 152 height 31
type input "H"
type textarea "x"
type input "Ha"
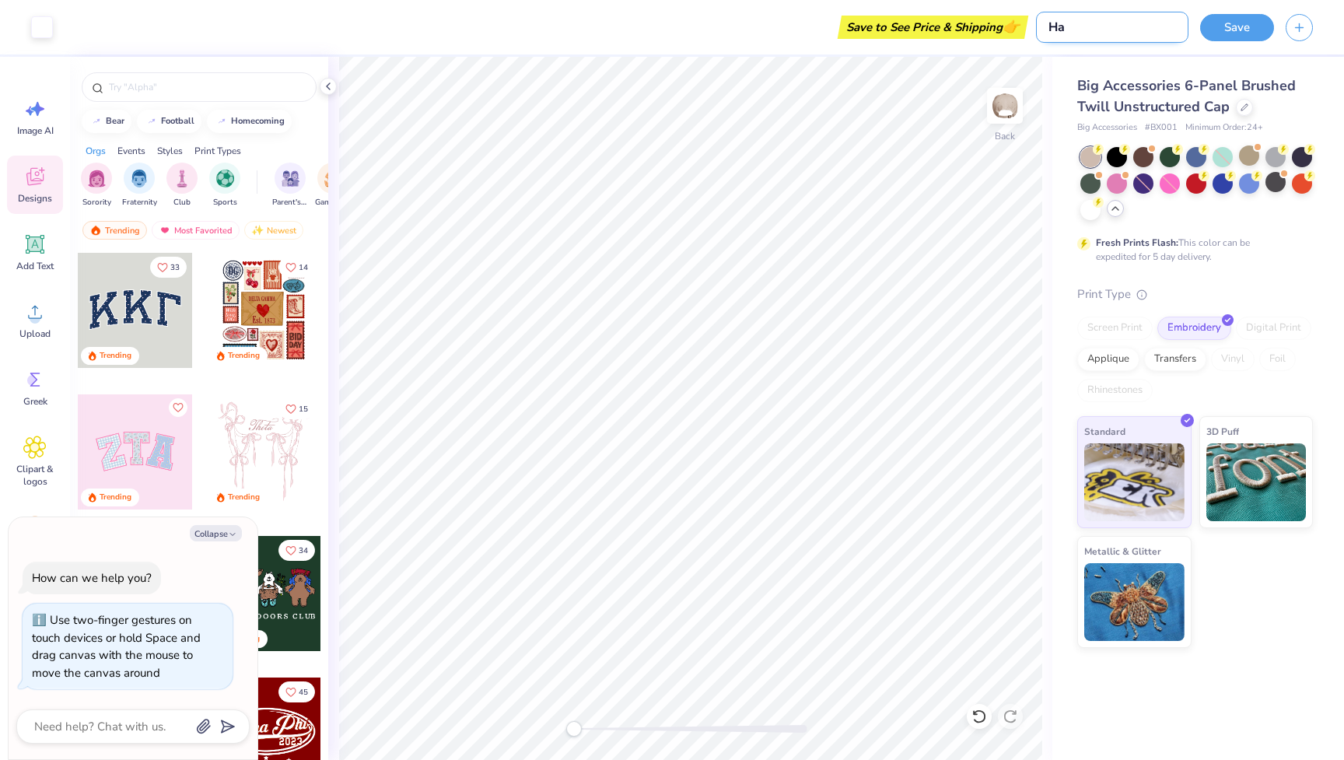
type textarea "x"
type input "Hat"
type textarea "x"
type input "Hat"
type textarea "x"
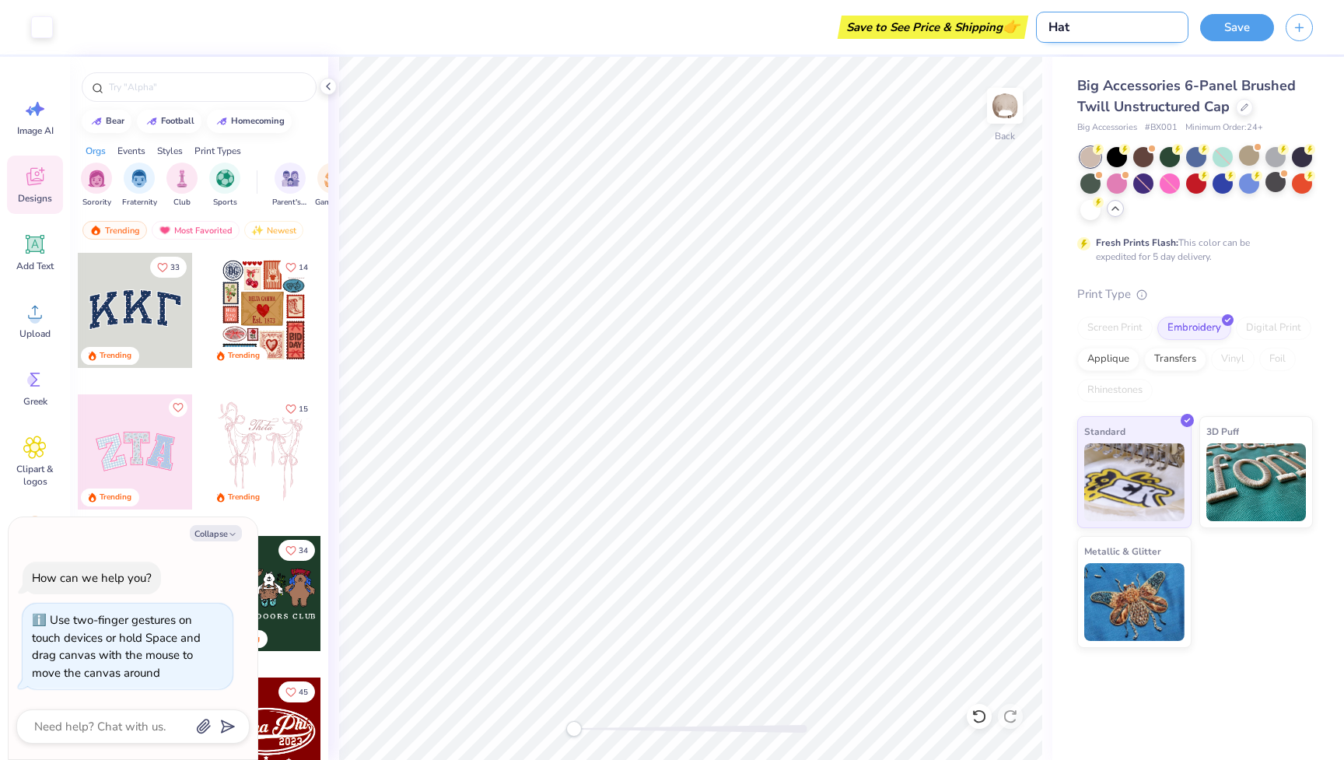
type input "Hat 1"
type textarea "x"
type input "Hat 1"
click at [1244, 41] on div "Save" at bounding box center [1272, 27] width 144 height 54
click at [1244, 30] on button "Save" at bounding box center [1237, 25] width 74 height 27
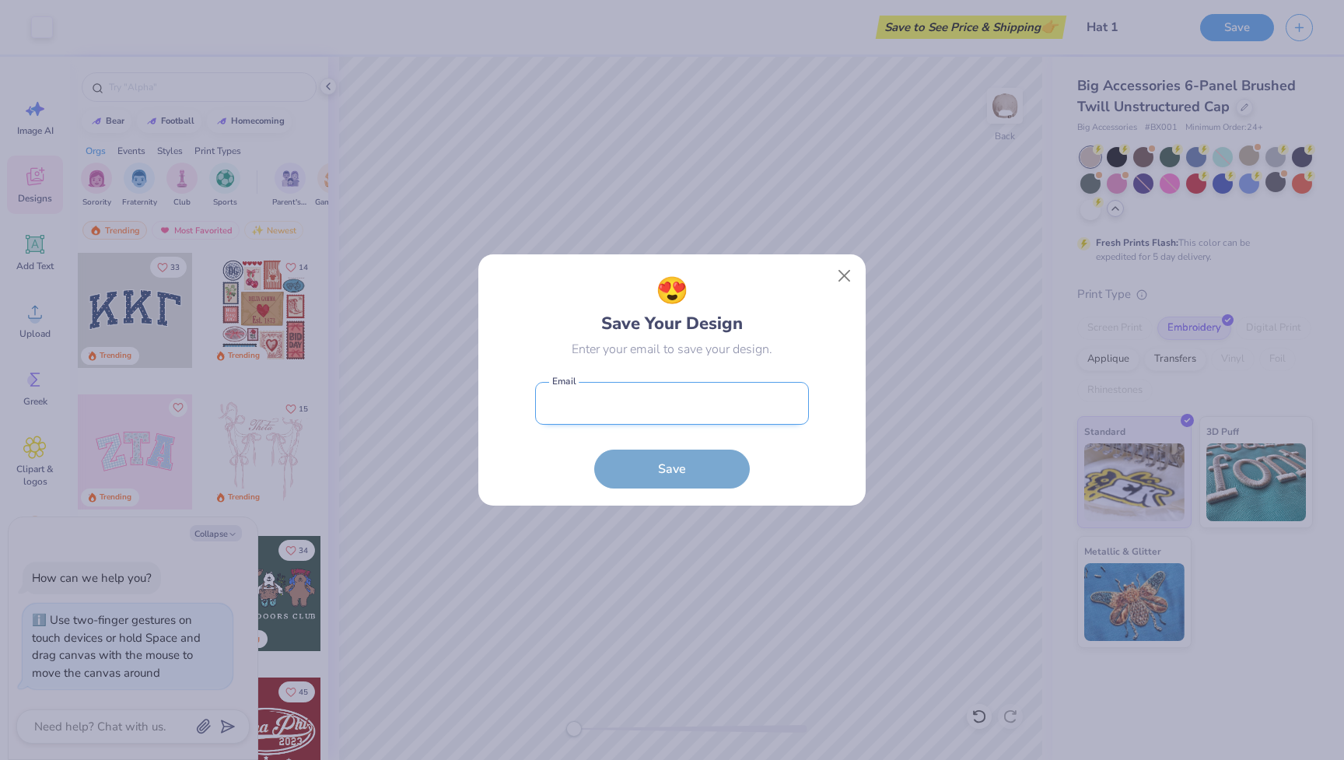
click at [732, 405] on input "email" at bounding box center [672, 403] width 274 height 43
type input "[EMAIL_ADDRESS][DOMAIN_NAME]"
click at [672, 468] on button "Save" at bounding box center [672, 469] width 156 height 39
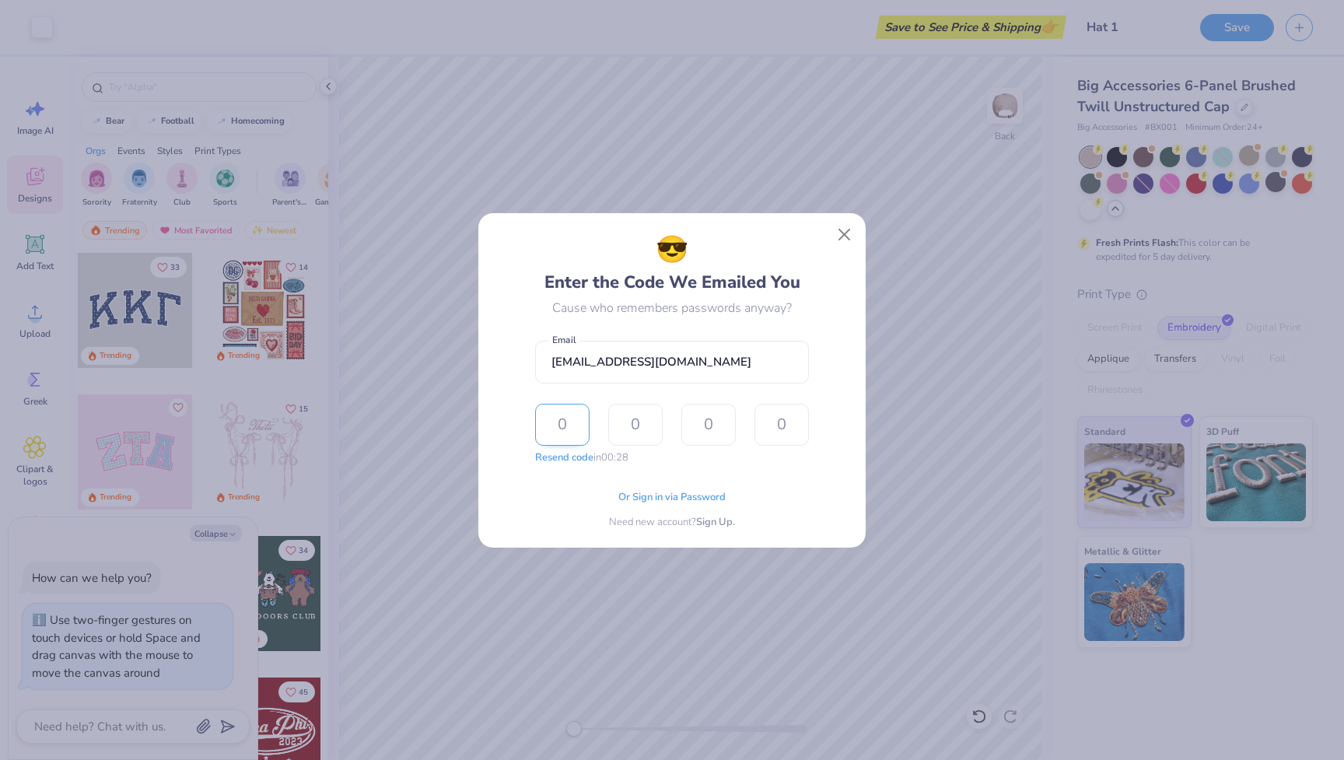
click at [559, 426] on input "text" at bounding box center [562, 425] width 54 height 42
click at [657, 426] on input "text" at bounding box center [635, 425] width 54 height 42
click at [565, 426] on input "text" at bounding box center [562, 425] width 54 height 42
click at [602, 395] on form "[EMAIL_ADDRESS][DOMAIN_NAME] Email Resend code The design tool encountered an u…" at bounding box center [672, 399] width 274 height 132
click at [569, 412] on input "text" at bounding box center [562, 425] width 54 height 42
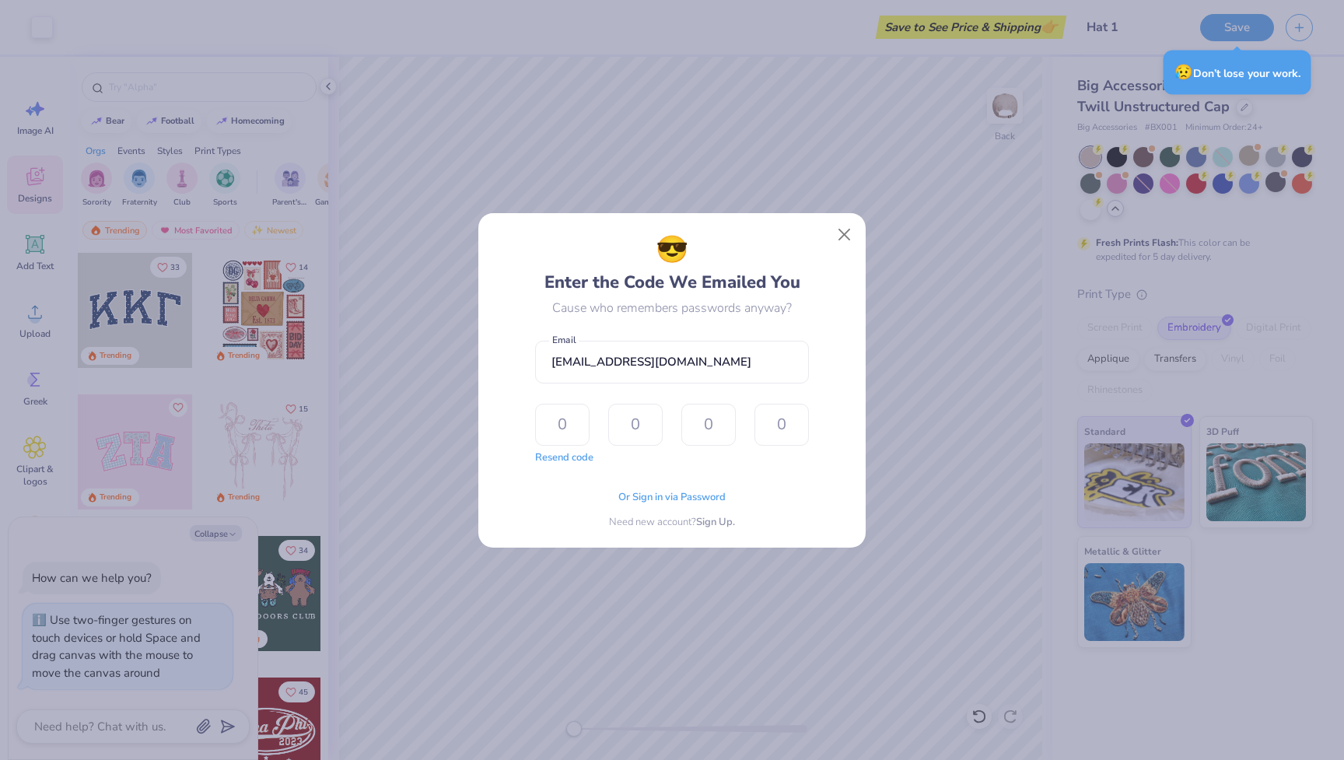
click at [573, 392] on form "[EMAIL_ADDRESS][DOMAIN_NAME] Email Resend code The design tool encountered an u…" at bounding box center [672, 399] width 274 height 132
click at [613, 445] on input "text" at bounding box center [635, 425] width 54 height 42
click at [579, 435] on input "text" at bounding box center [562, 425] width 54 height 42
type textarea "x"
